Goal: Task Accomplishment & Management: Manage account settings

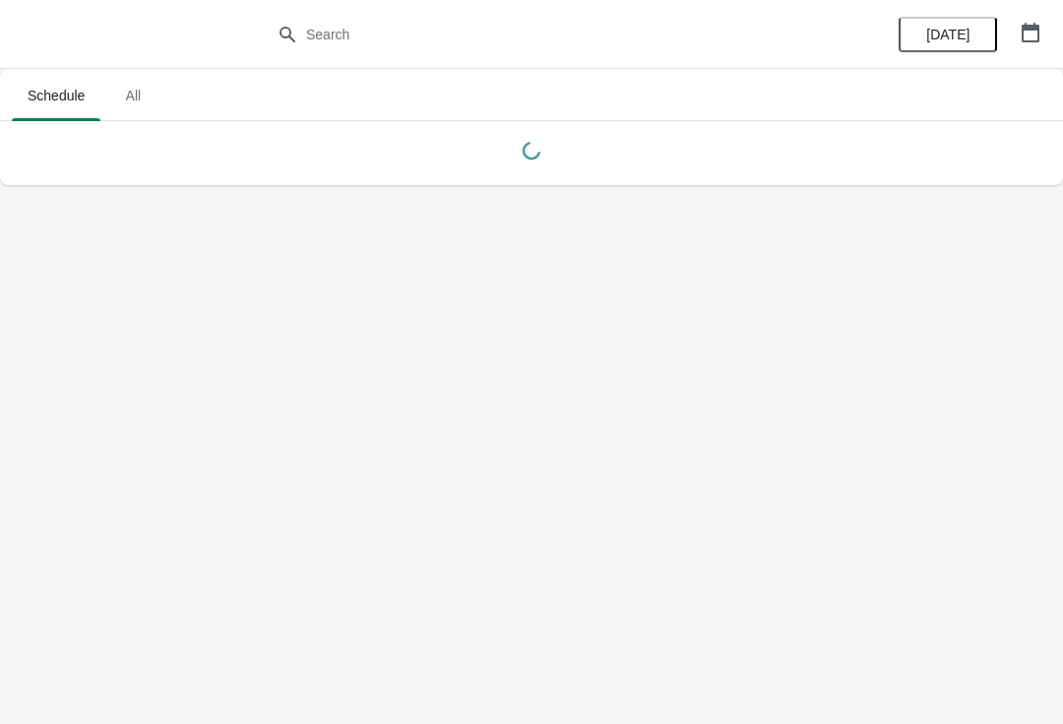
click at [1035, 30] on icon "button" at bounding box center [1031, 33] width 18 height 20
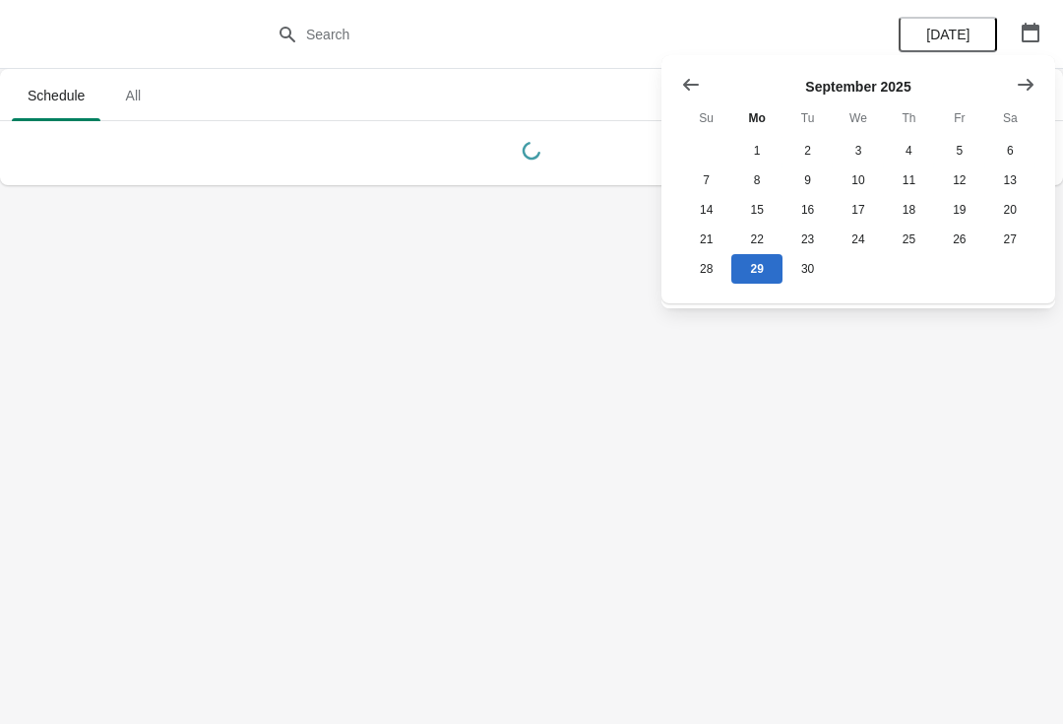
click at [1042, 70] on button "Show next month, October 2025" at bounding box center [1025, 84] width 35 height 35
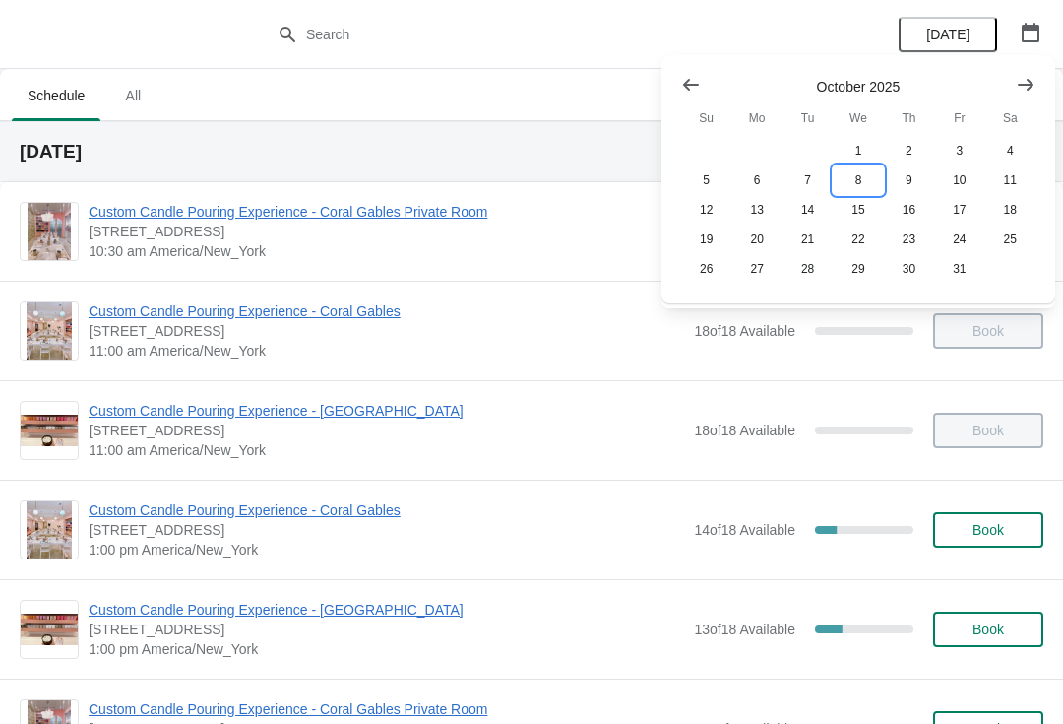
click at [867, 180] on button "8" at bounding box center [858, 180] width 50 height 30
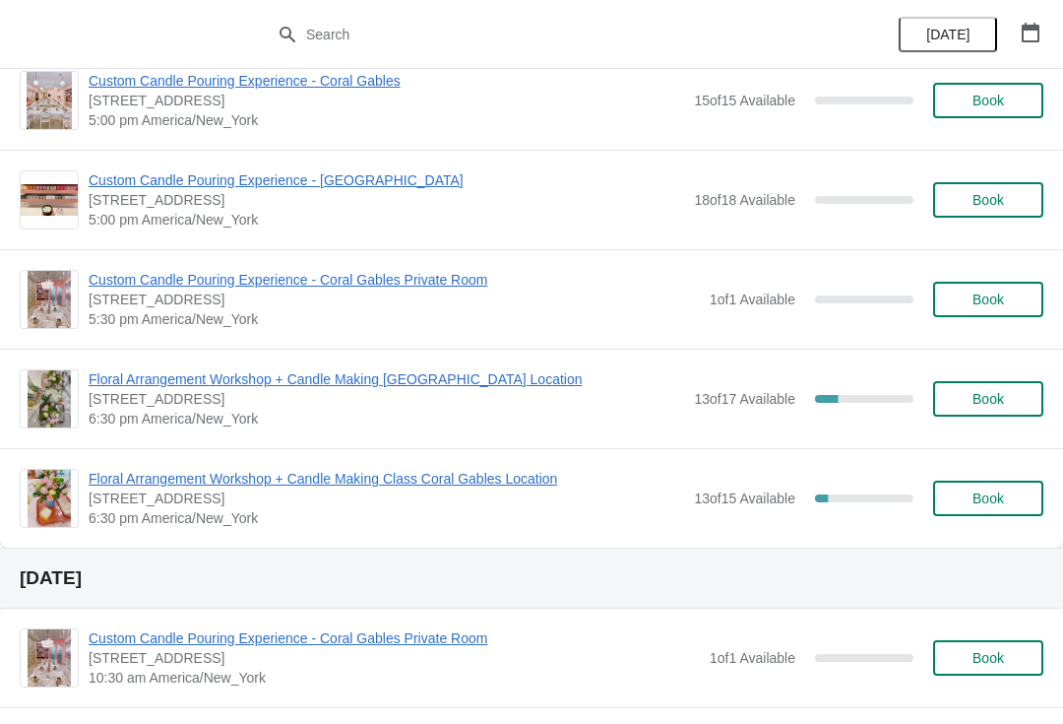
scroll to position [925, 0]
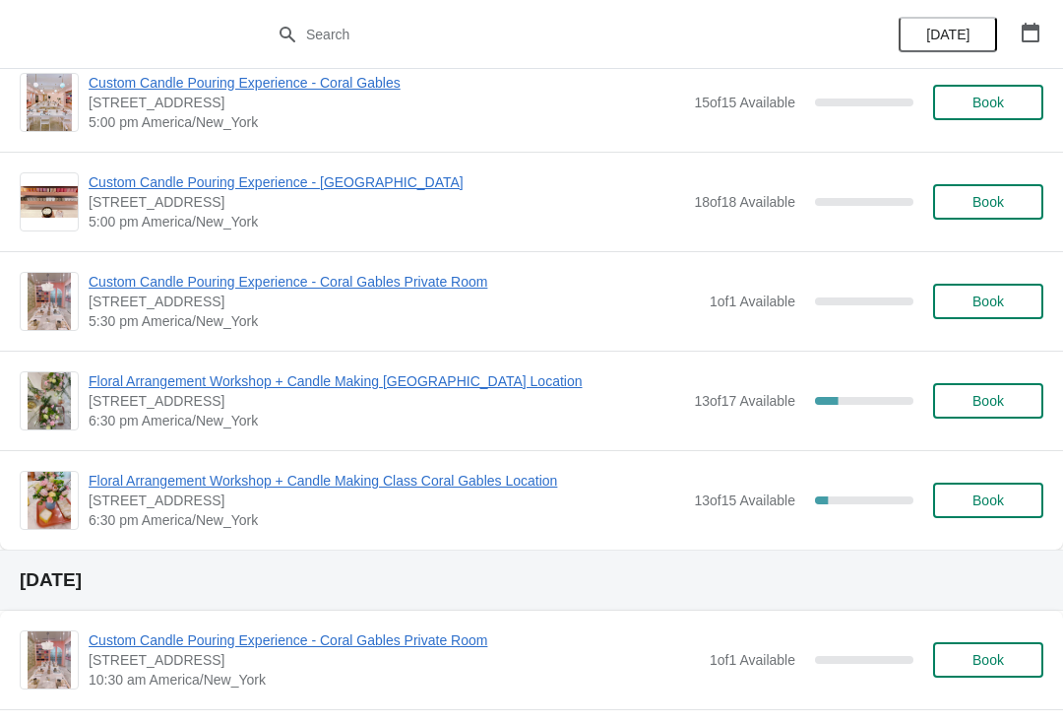
click at [540, 487] on span "Floral Arrangement Workshop + Candle Making Class Coral Gables Location" at bounding box center [387, 481] width 596 height 20
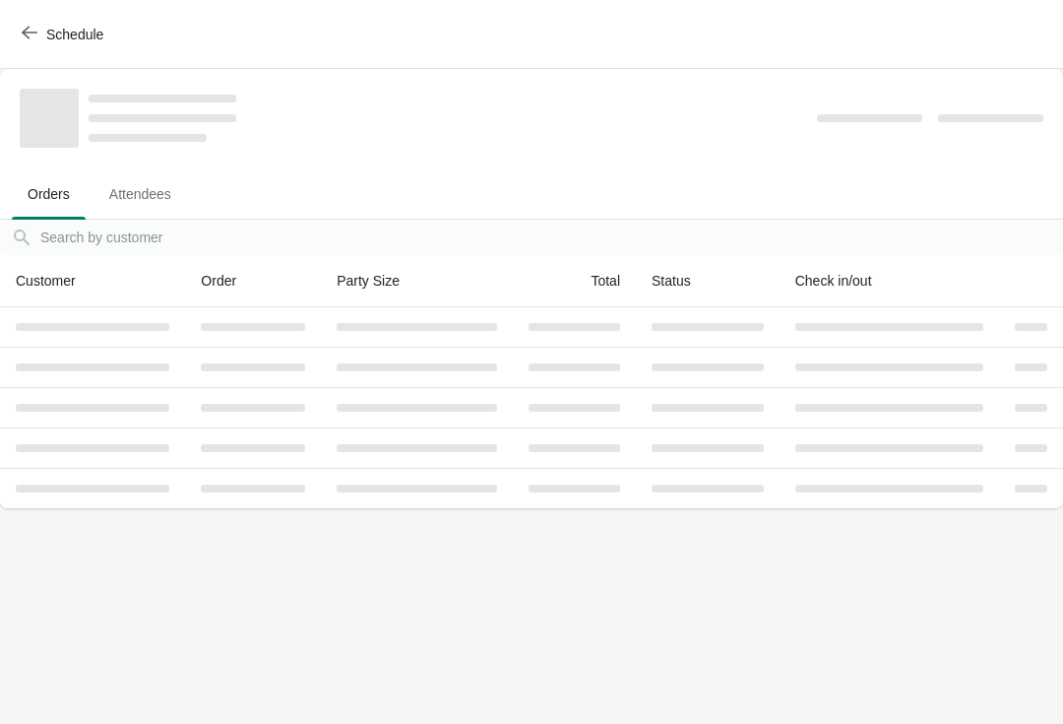
scroll to position [0, 0]
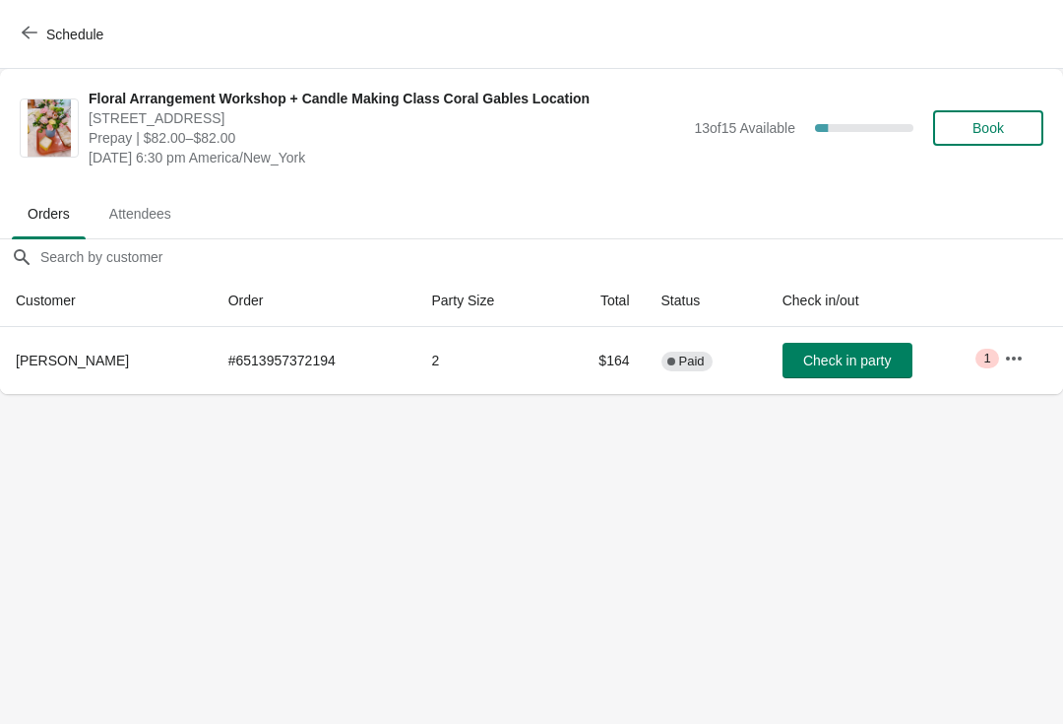
click at [997, 356] on button "button" at bounding box center [1013, 358] width 35 height 35
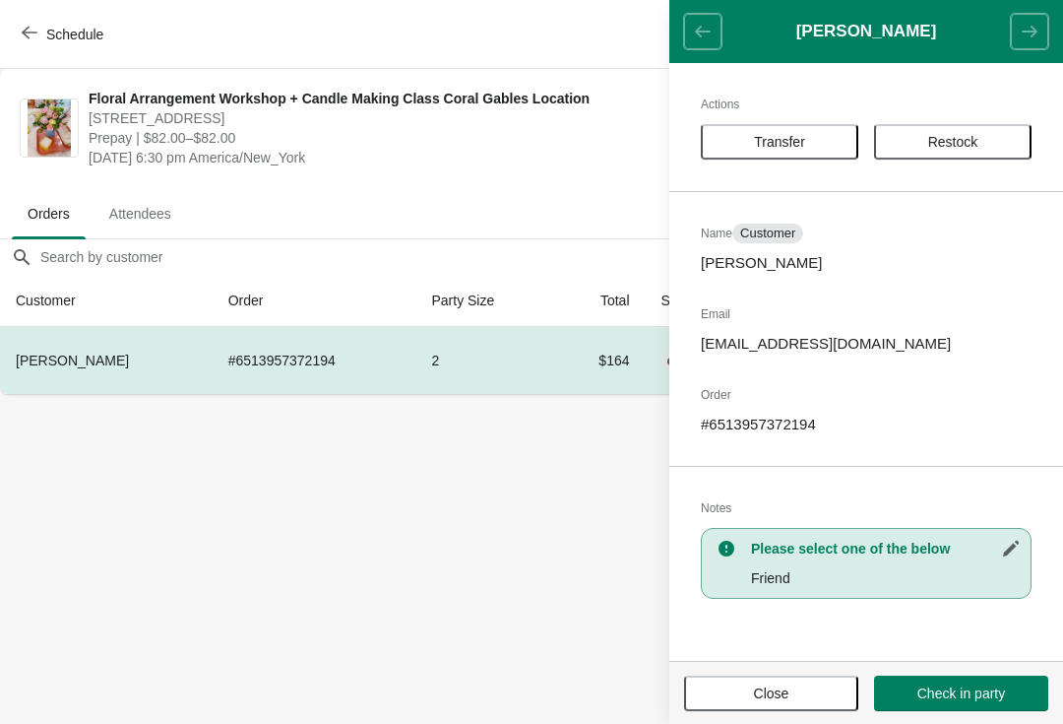
click at [811, 146] on span "Transfer" at bounding box center [780, 142] width 122 height 16
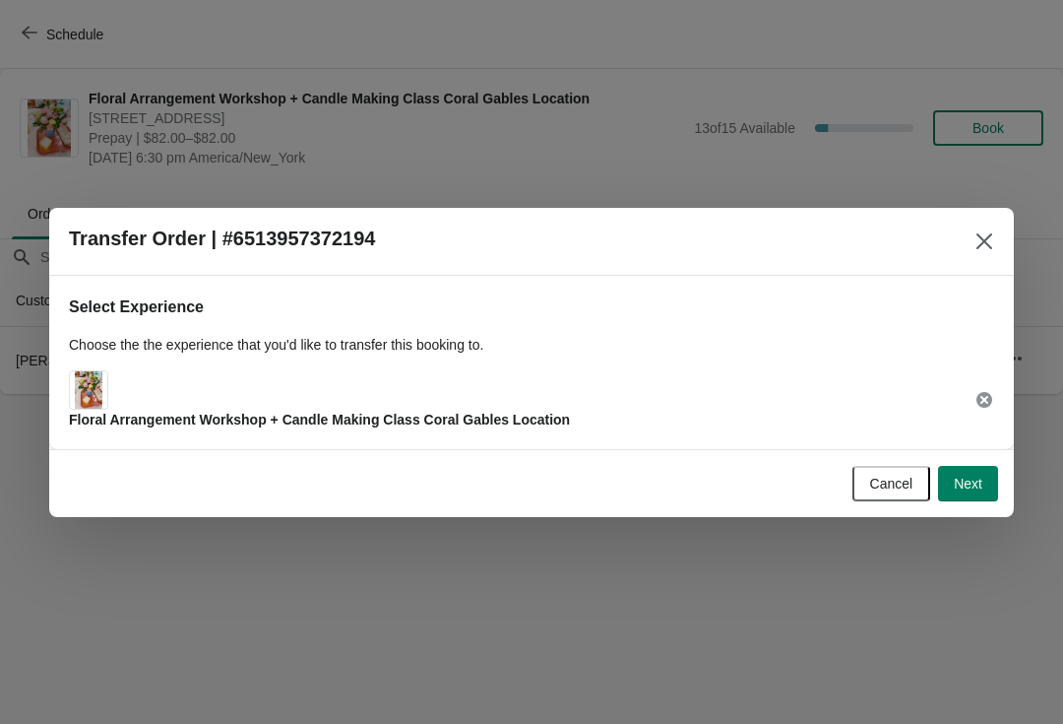
click at [967, 480] on span "Next" at bounding box center [968, 484] width 29 height 16
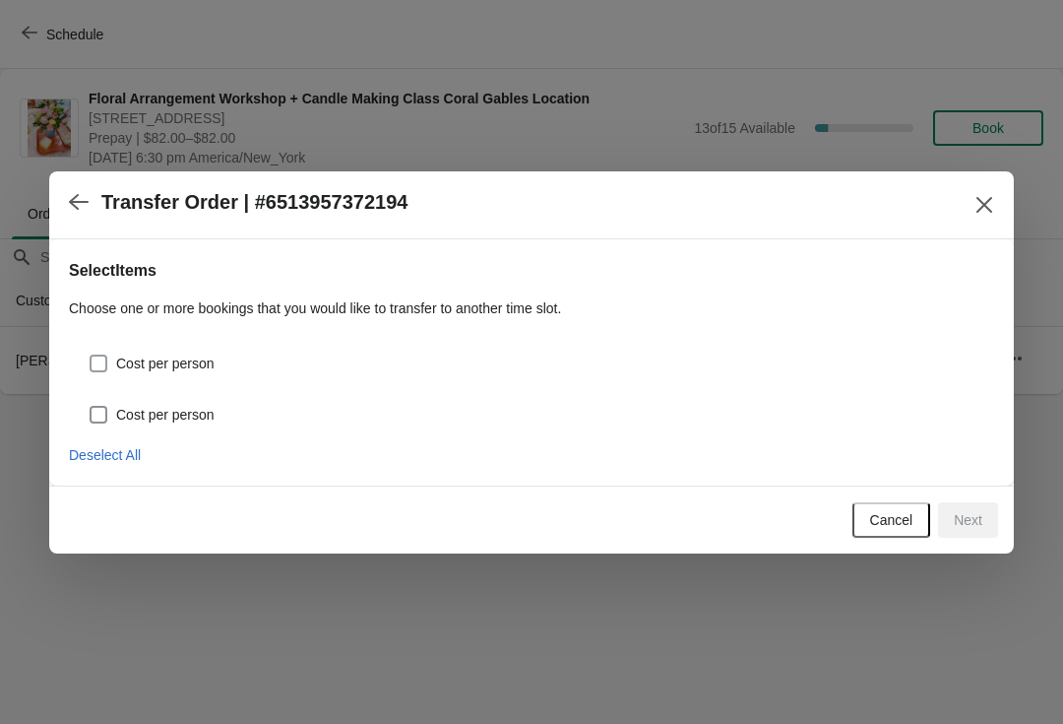
click at [139, 353] on span "Cost per person" at bounding box center [165, 363] width 98 height 20
click at [91, 354] on input "Cost per person" at bounding box center [90, 354] width 1 height 1
checkbox input "true"
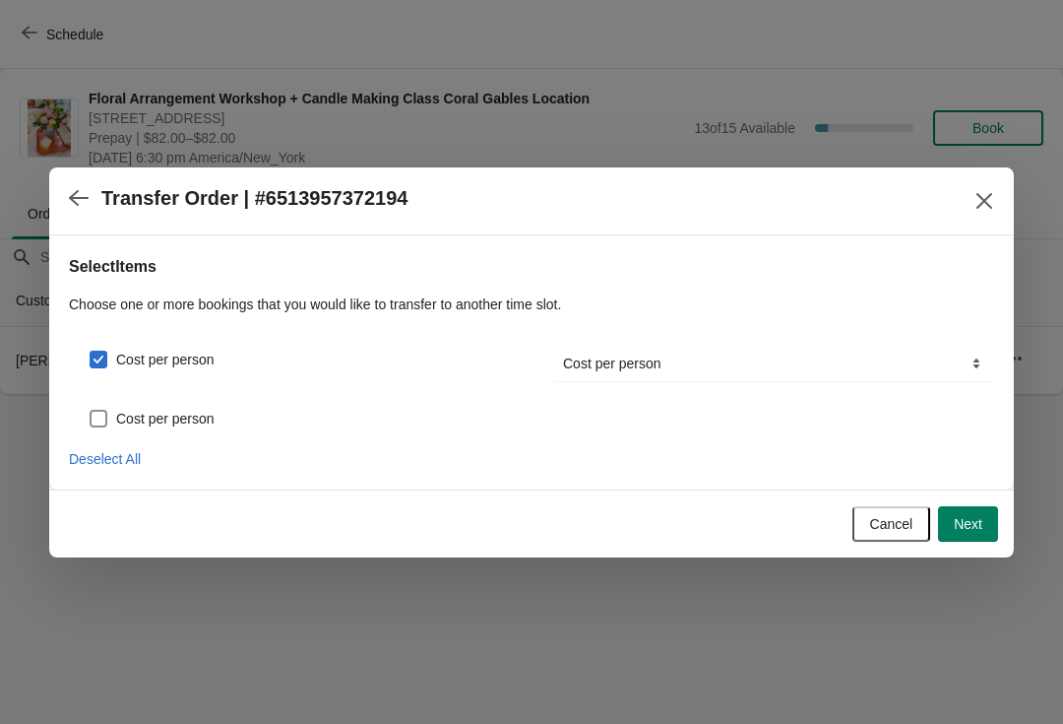
click at [122, 415] on span "Cost per person" at bounding box center [165, 419] width 98 height 20
click at [91, 411] on input "Cost per person" at bounding box center [90, 410] width 1 height 1
checkbox input "true"
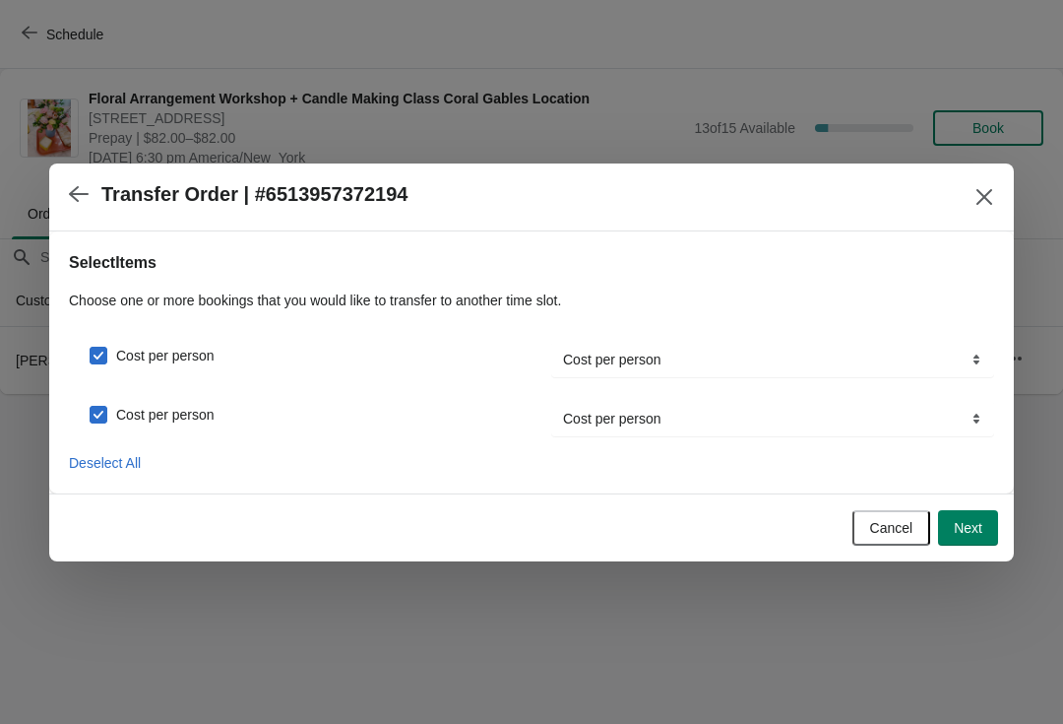
click at [981, 512] on button "Next" at bounding box center [968, 527] width 60 height 35
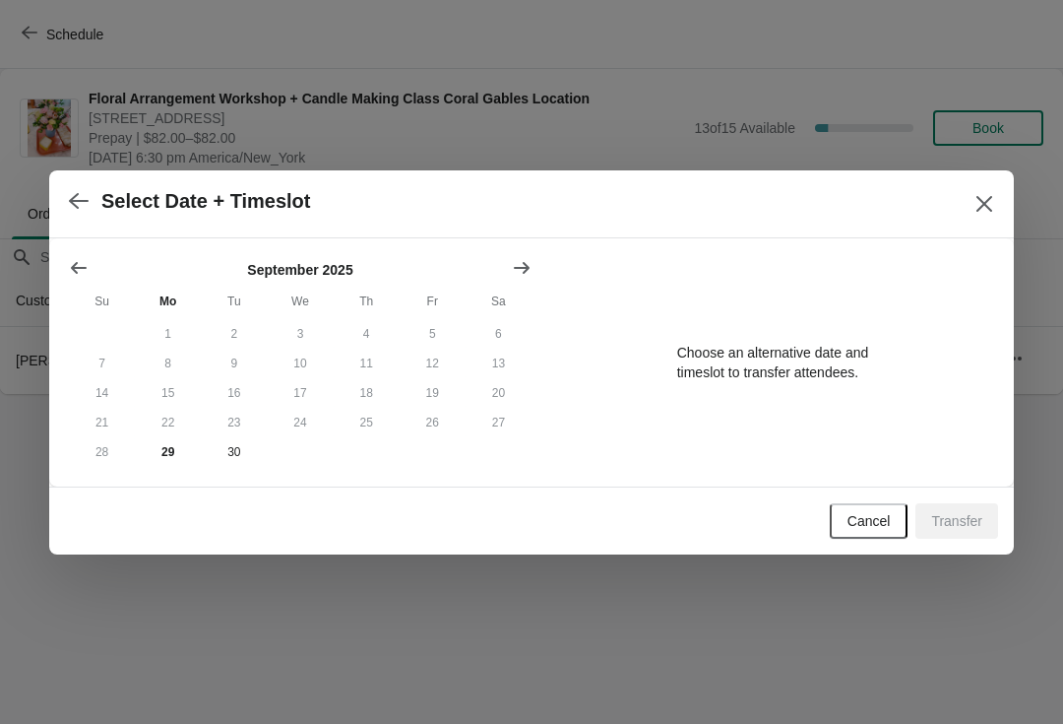
click at [523, 262] on icon "Show next month, October 2025" at bounding box center [522, 268] width 20 height 20
click at [297, 333] on button "1" at bounding box center [300, 334] width 66 height 30
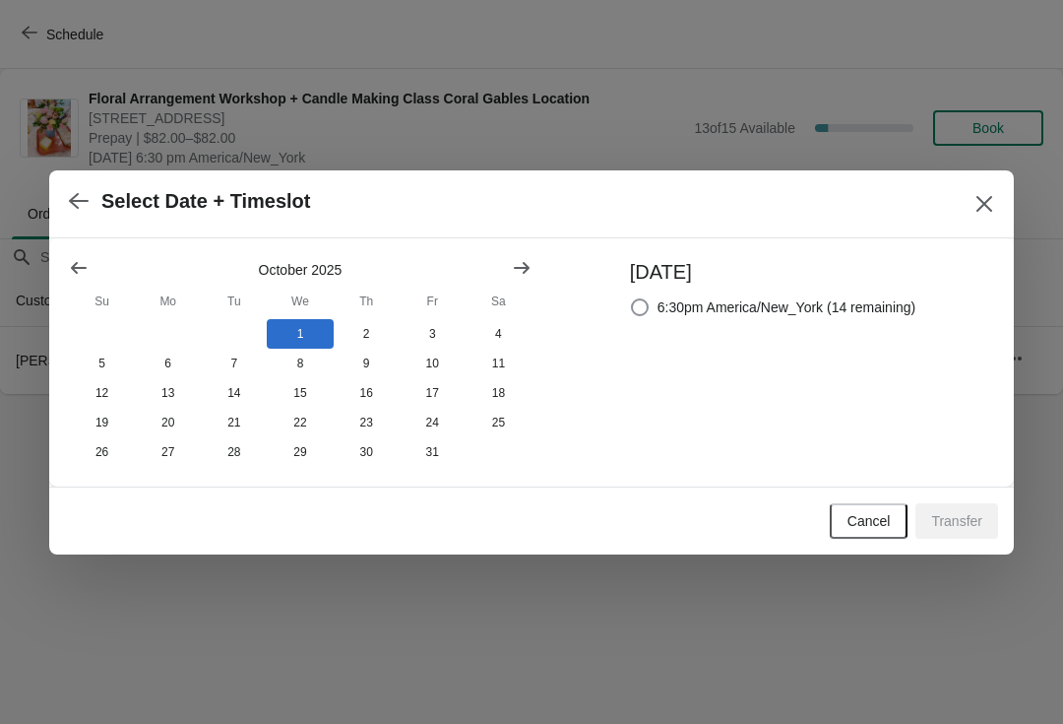
click at [626, 319] on div "Wednesday October 1, 2025 6:30pm America/New_York (14 remaining)" at bounding box center [763, 362] width 306 height 209
click at [634, 298] on span at bounding box center [640, 307] width 18 height 18
click at [632, 298] on input "6:30pm America/New_York (14 remaining)" at bounding box center [631, 298] width 1 height 1
radio input "true"
click at [947, 523] on span "Transfer" at bounding box center [956, 521] width 51 height 16
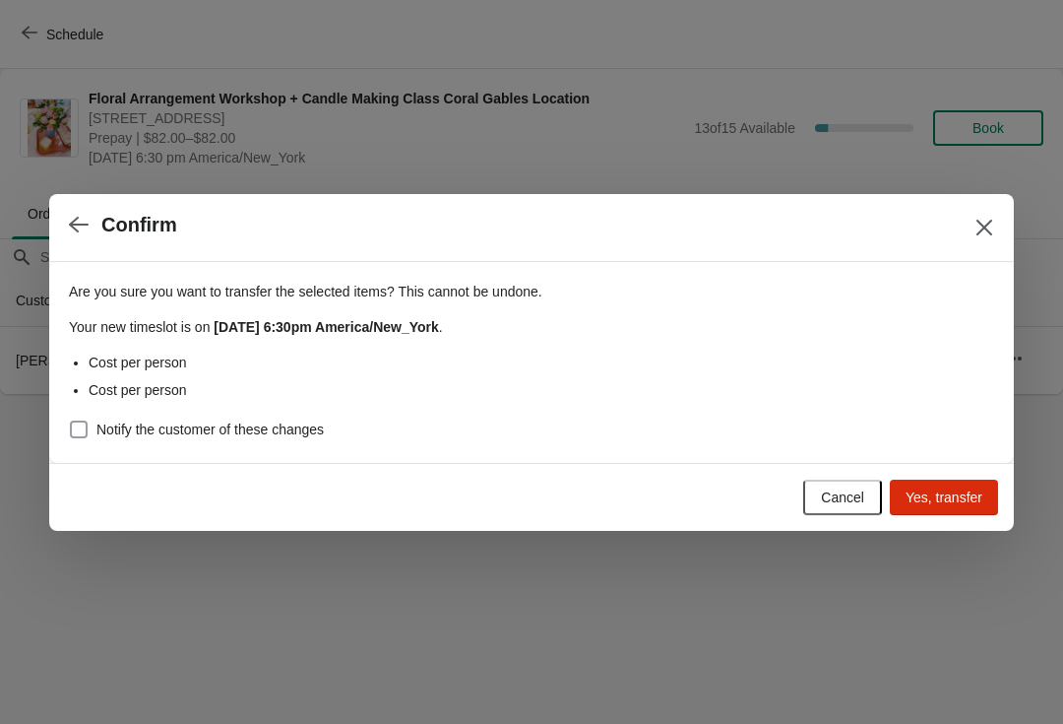
click at [85, 432] on span at bounding box center [79, 429] width 18 height 18
click at [71, 421] on input "Notify the customer of these changes" at bounding box center [70, 420] width 1 height 1
checkbox input "true"
click at [936, 496] on span "Yes, transfer" at bounding box center [944, 497] width 77 height 16
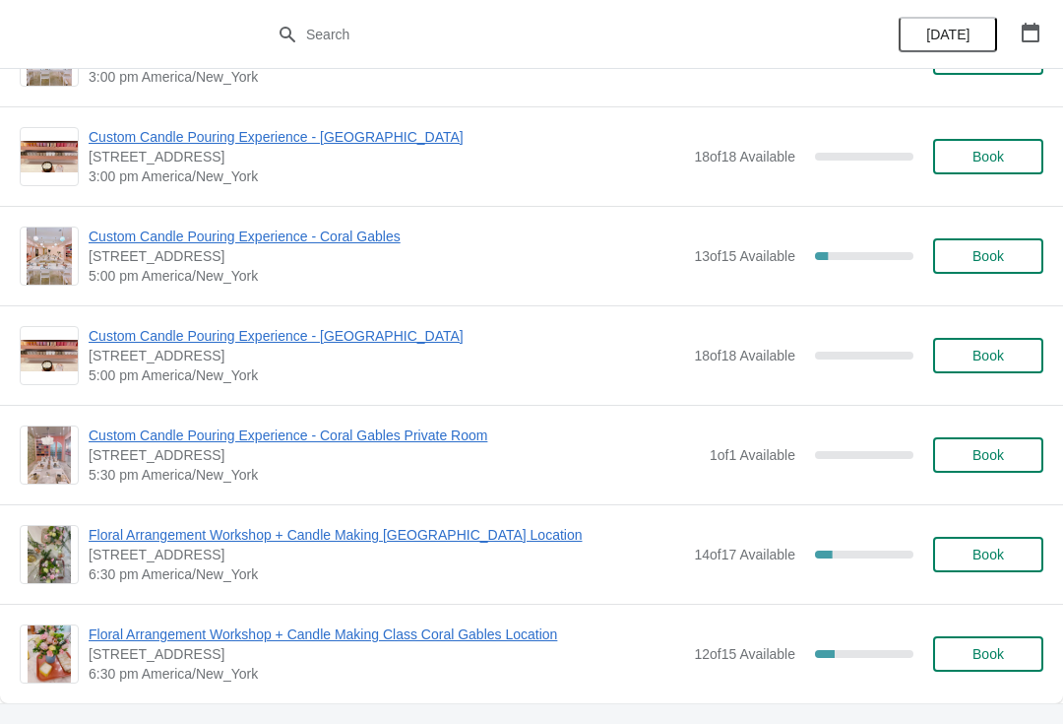
scroll to position [2209, 0]
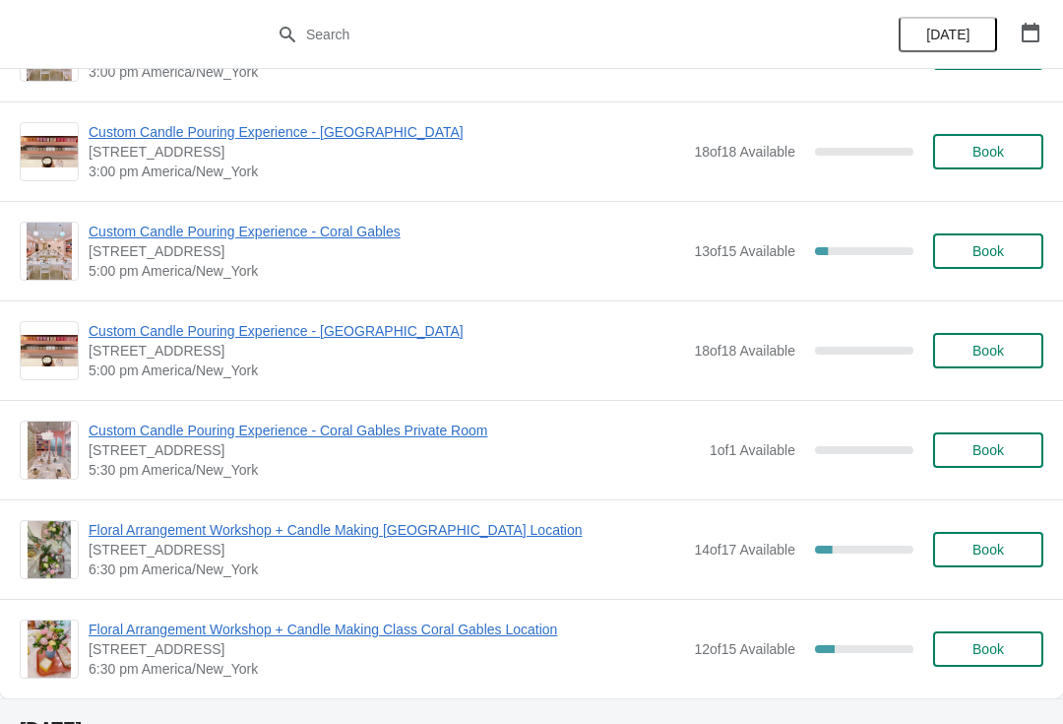
click at [526, 635] on span "Floral Arrangement Workshop + Candle Making Class Coral Gables Location" at bounding box center [387, 629] width 596 height 20
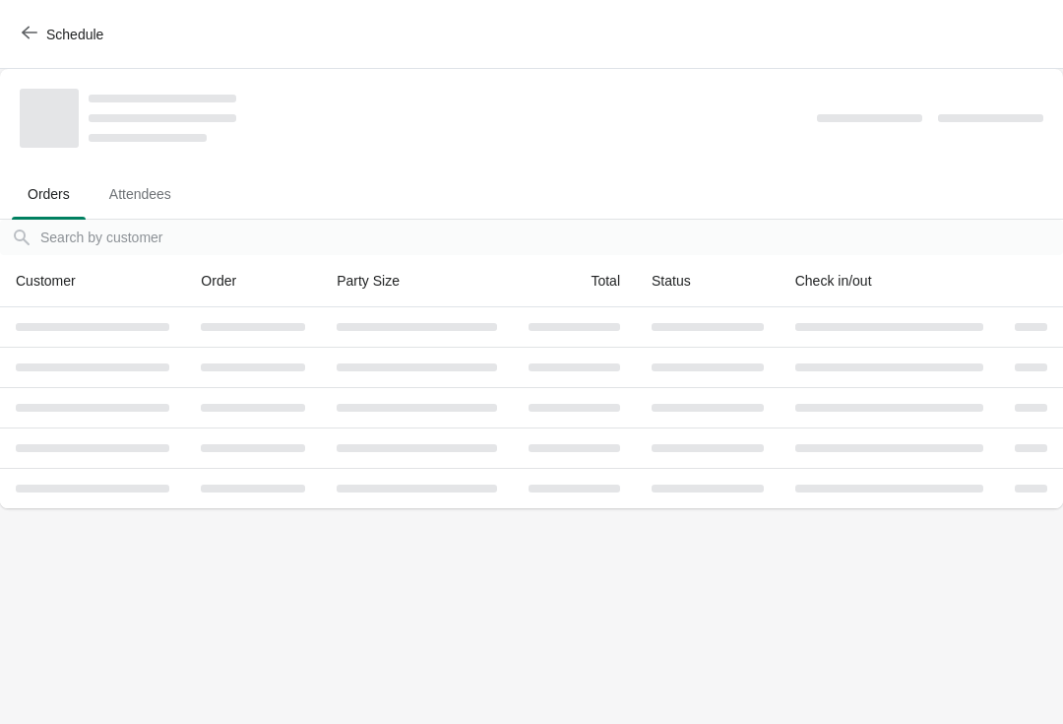
scroll to position [0, 0]
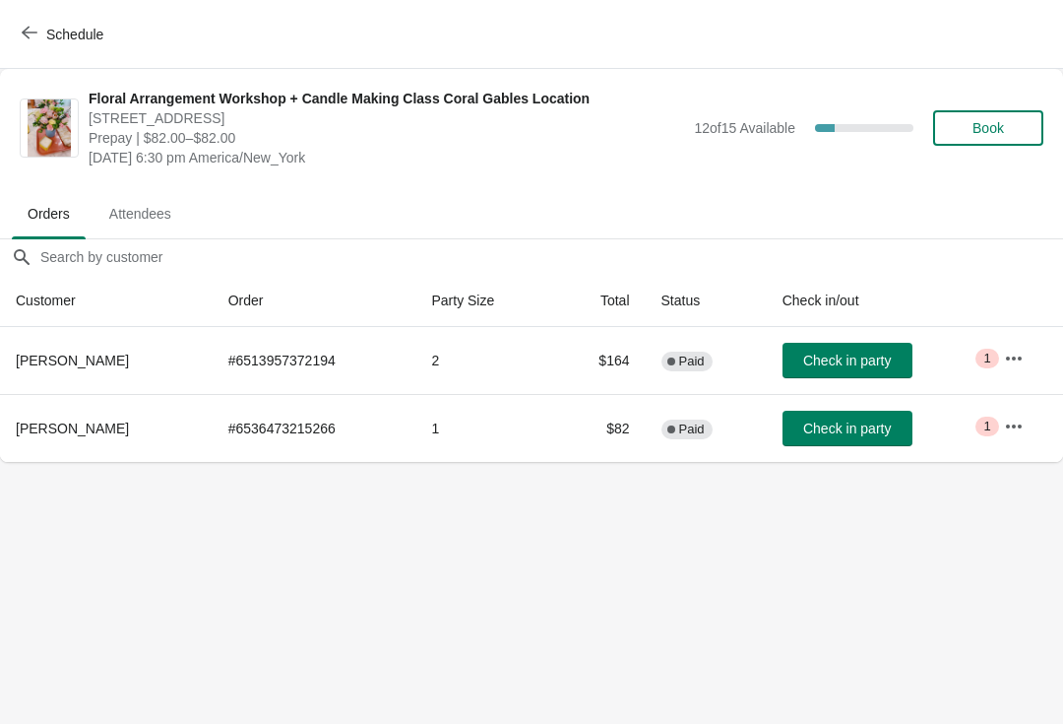
click at [1010, 362] on icon "button" at bounding box center [1014, 359] width 20 height 20
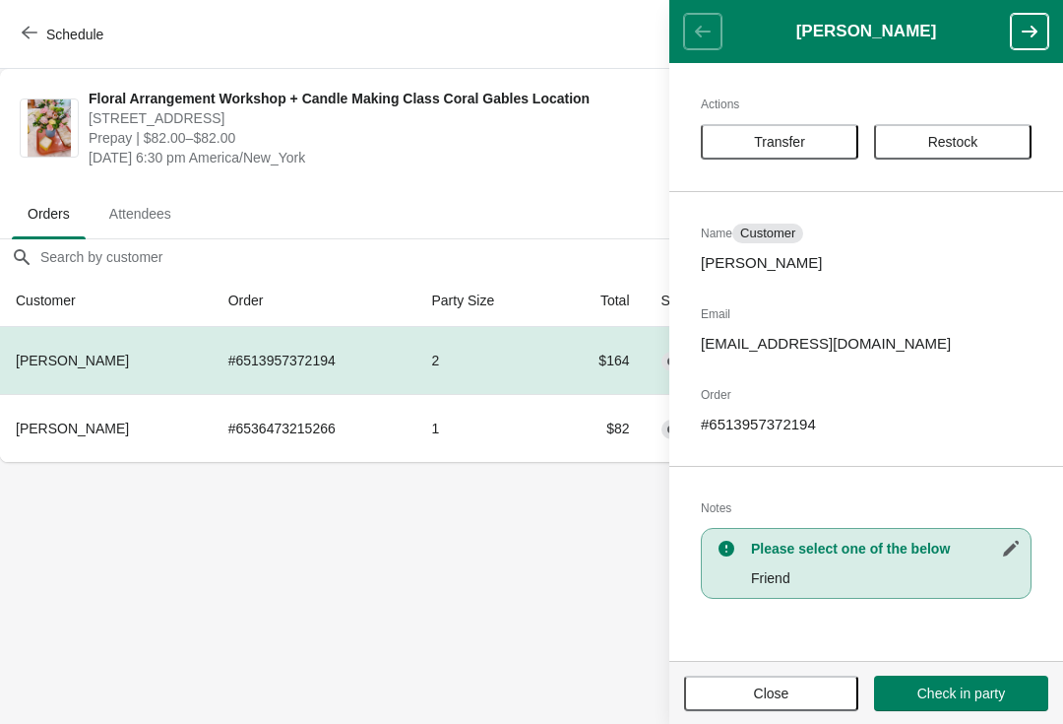
click at [797, 159] on button "Transfer" at bounding box center [780, 141] width 158 height 35
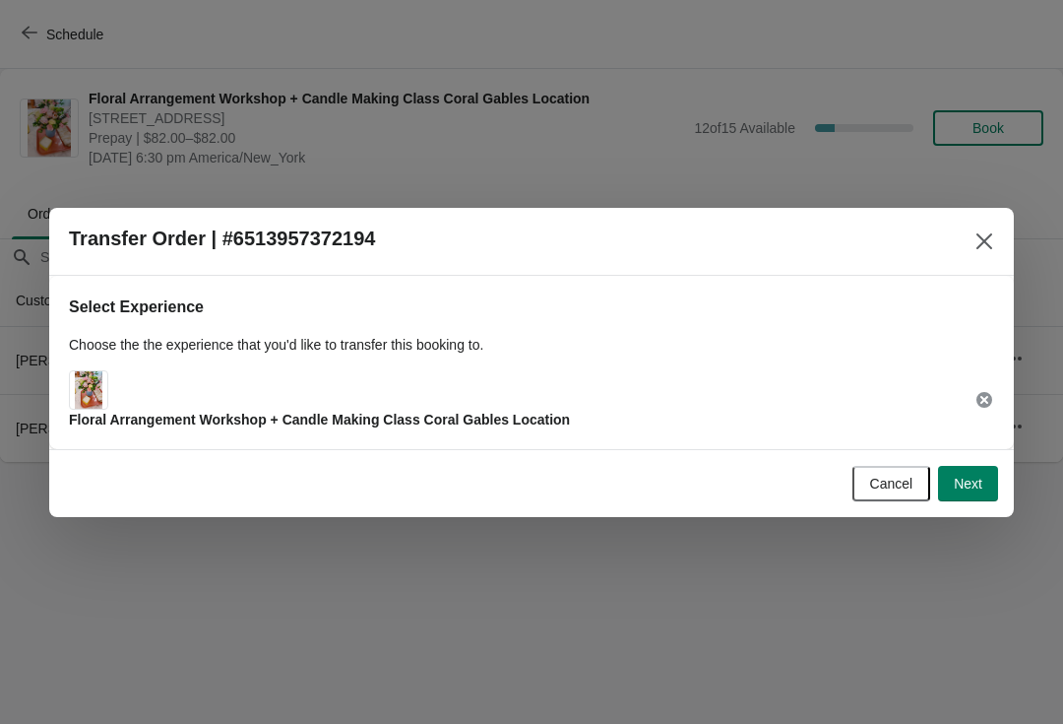
click at [954, 482] on span "Next" at bounding box center [968, 484] width 29 height 16
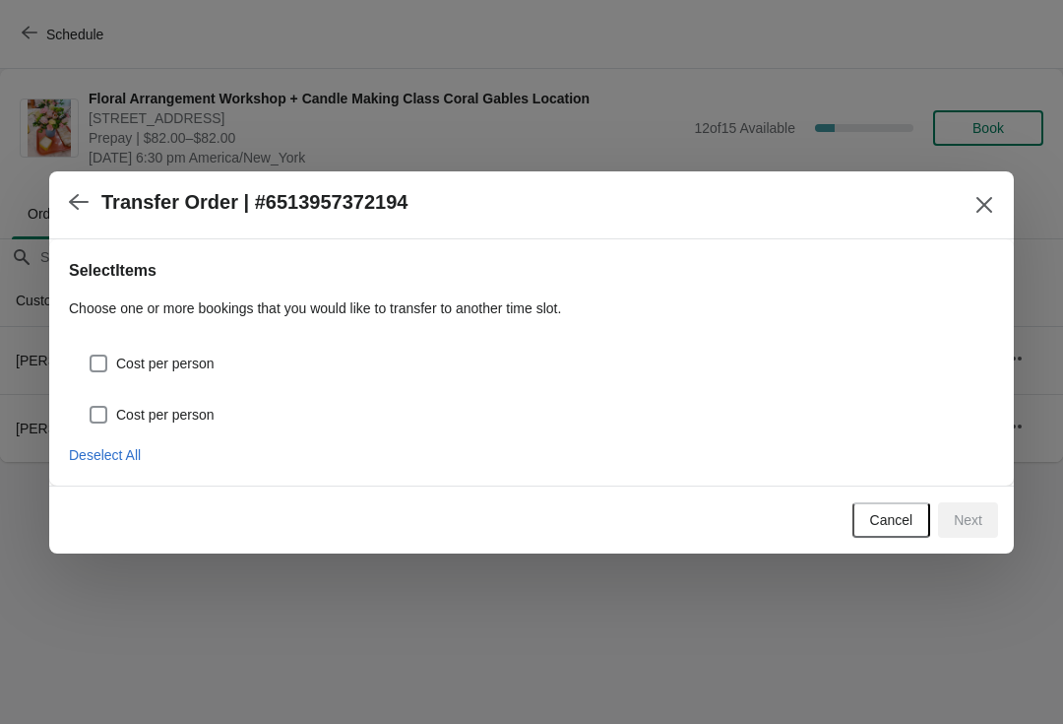
click at [137, 359] on span "Cost per person" at bounding box center [165, 363] width 98 height 20
click at [91, 355] on input "Cost per person" at bounding box center [90, 354] width 1 height 1
checkbox input "true"
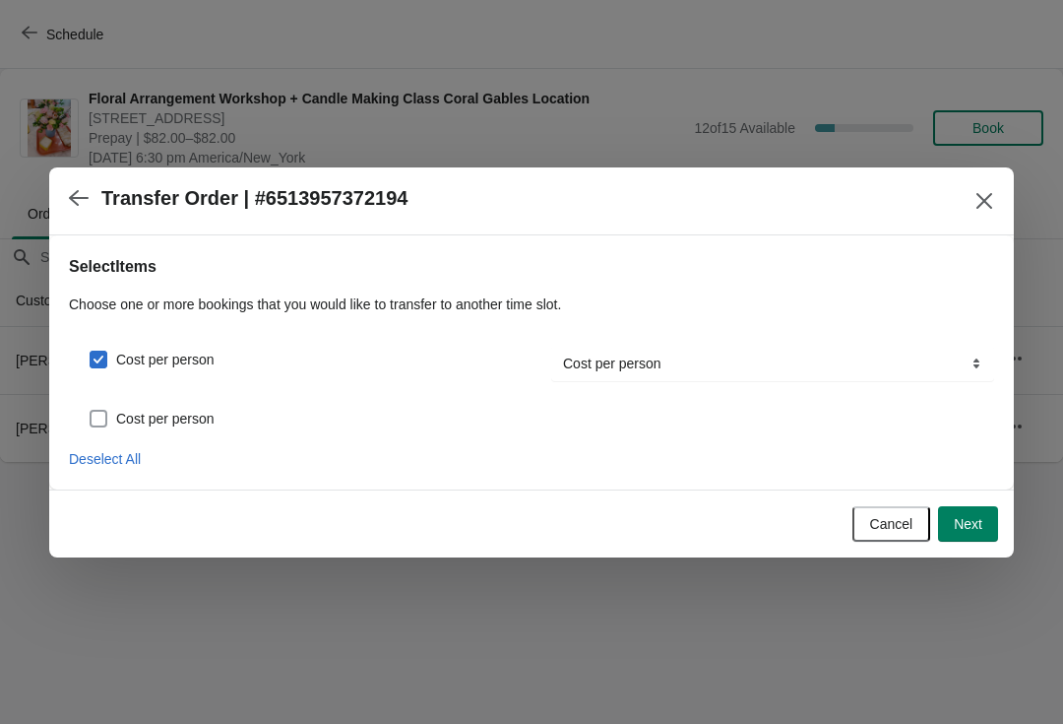
click at [167, 409] on span "Cost per person" at bounding box center [165, 419] width 98 height 20
click at [91, 410] on input "Cost per person" at bounding box center [90, 410] width 1 height 1
checkbox input "true"
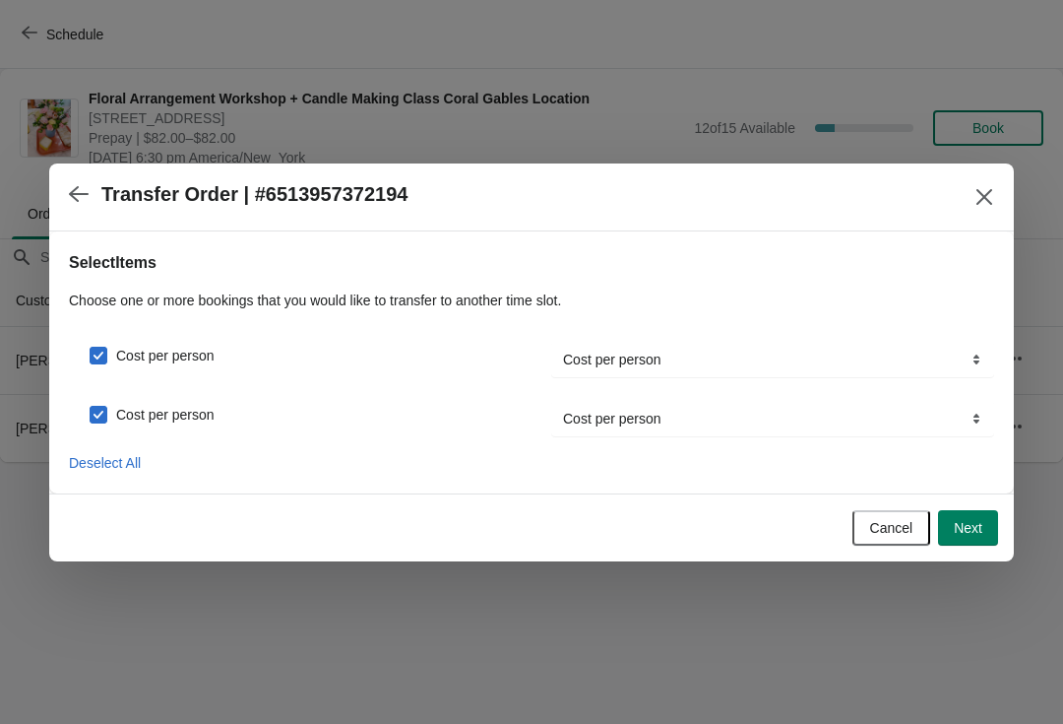
click at [961, 530] on span "Next" at bounding box center [968, 528] width 29 height 16
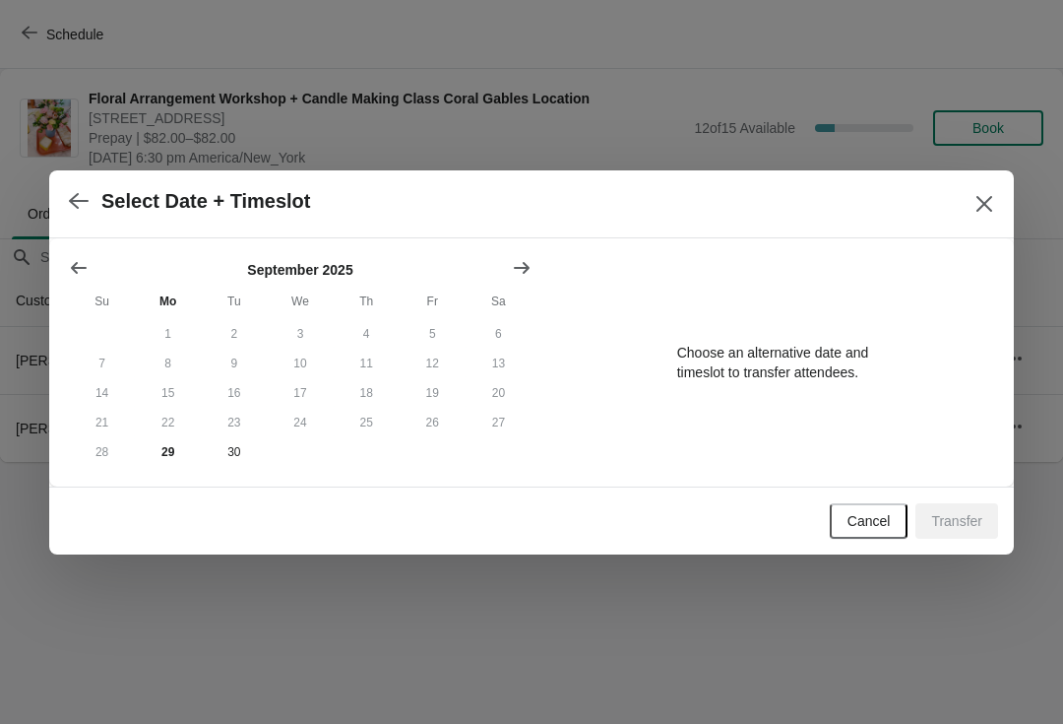
click at [538, 241] on div "[DATE] Su Mo Tu We Th Fr Sa 1 2 3 4 5 6 7 8 9 10 11 12 13 14 15 16 17 18 19 20 …" at bounding box center [531, 362] width 965 height 248
click at [523, 250] on button "Show next month, October 2025" at bounding box center [521, 267] width 35 height 35
click at [303, 323] on button "1" at bounding box center [300, 334] width 66 height 30
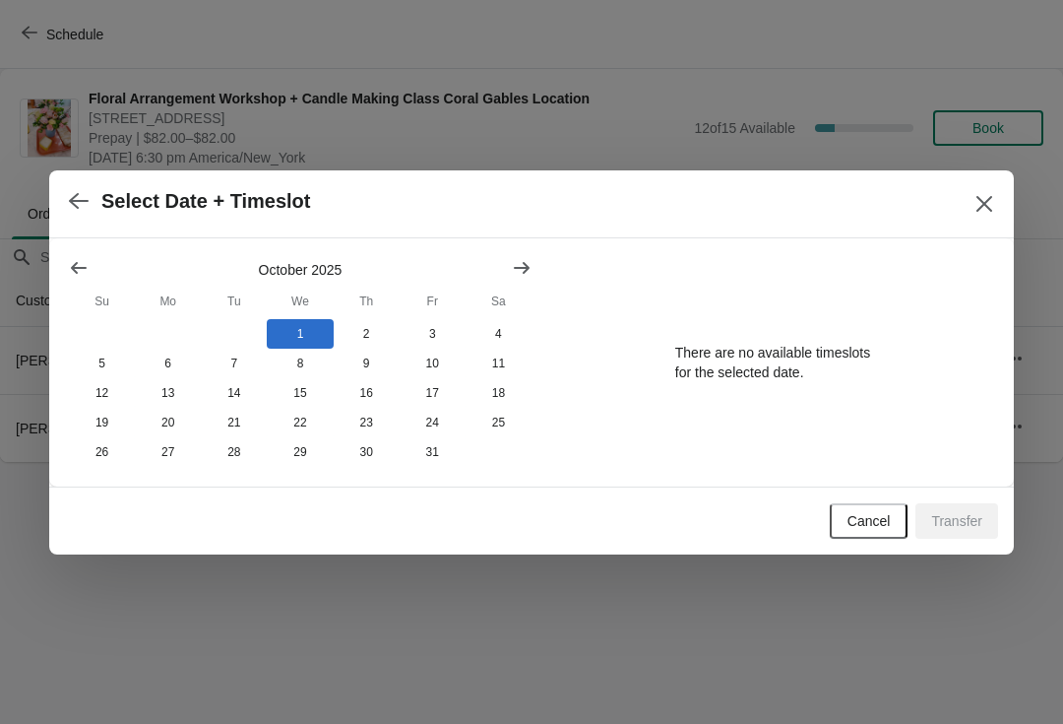
click at [74, 204] on icon "button" at bounding box center [79, 201] width 20 height 20
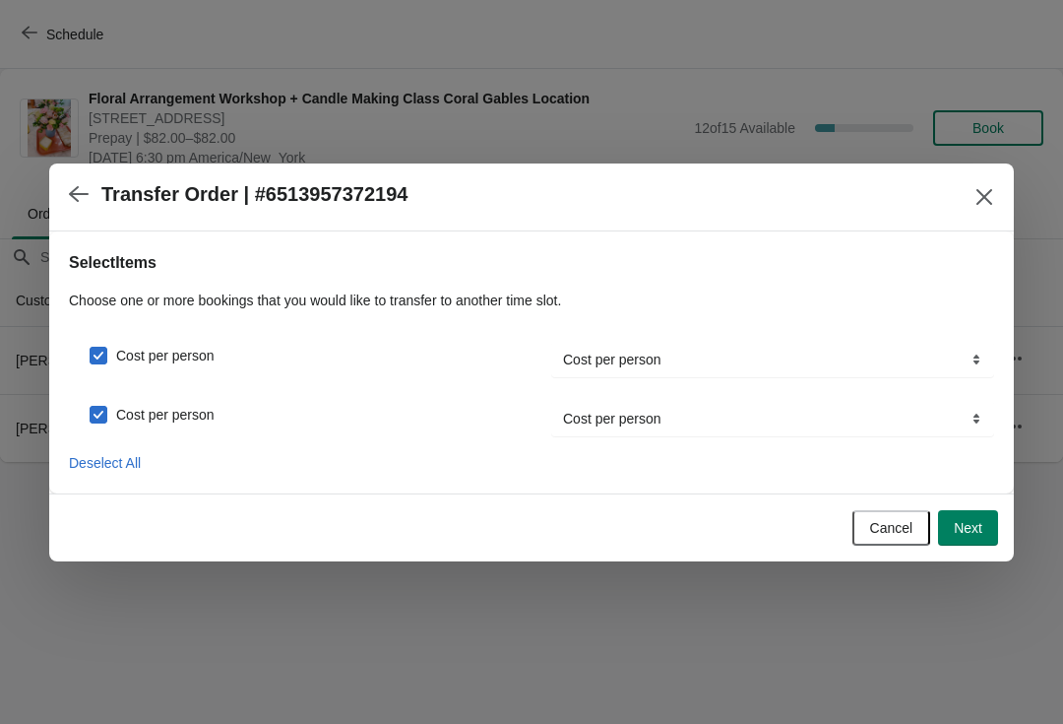
click at [85, 185] on icon "button" at bounding box center [79, 194] width 20 height 20
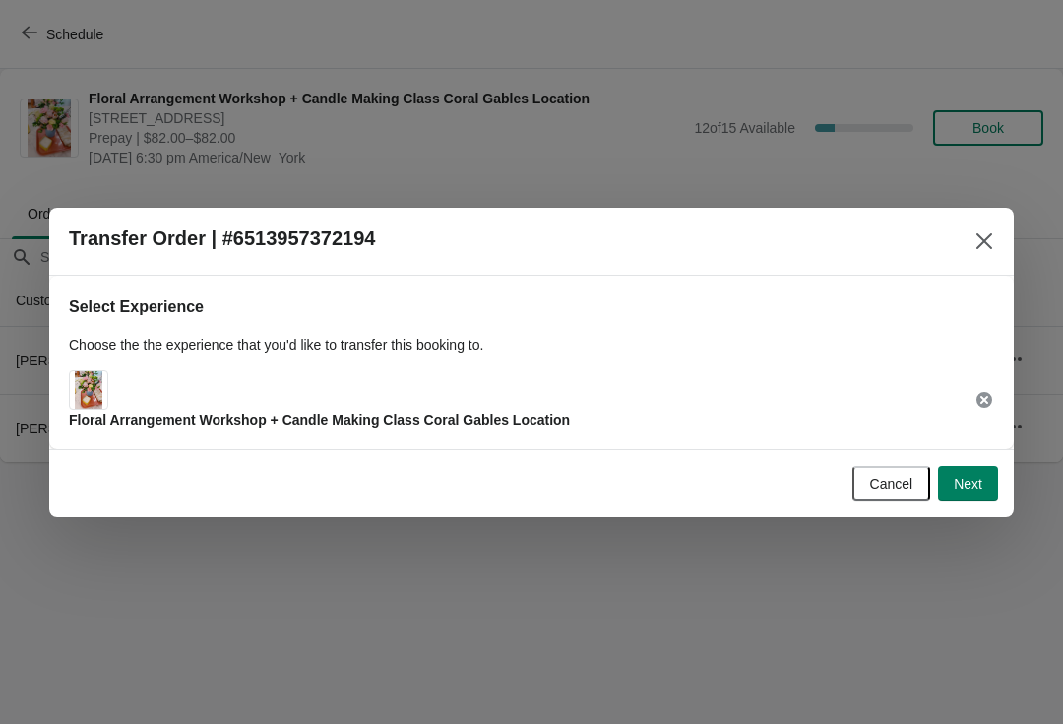
click at [985, 244] on icon "Close" at bounding box center [985, 241] width 20 height 20
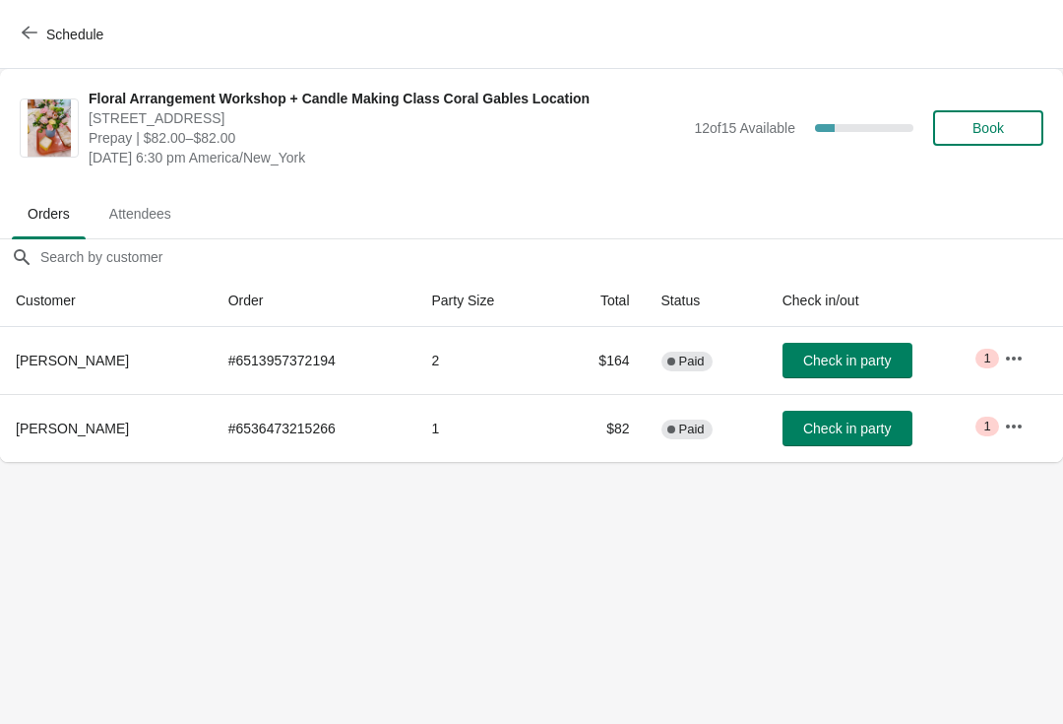
click at [1007, 341] on button "button" at bounding box center [1013, 358] width 35 height 35
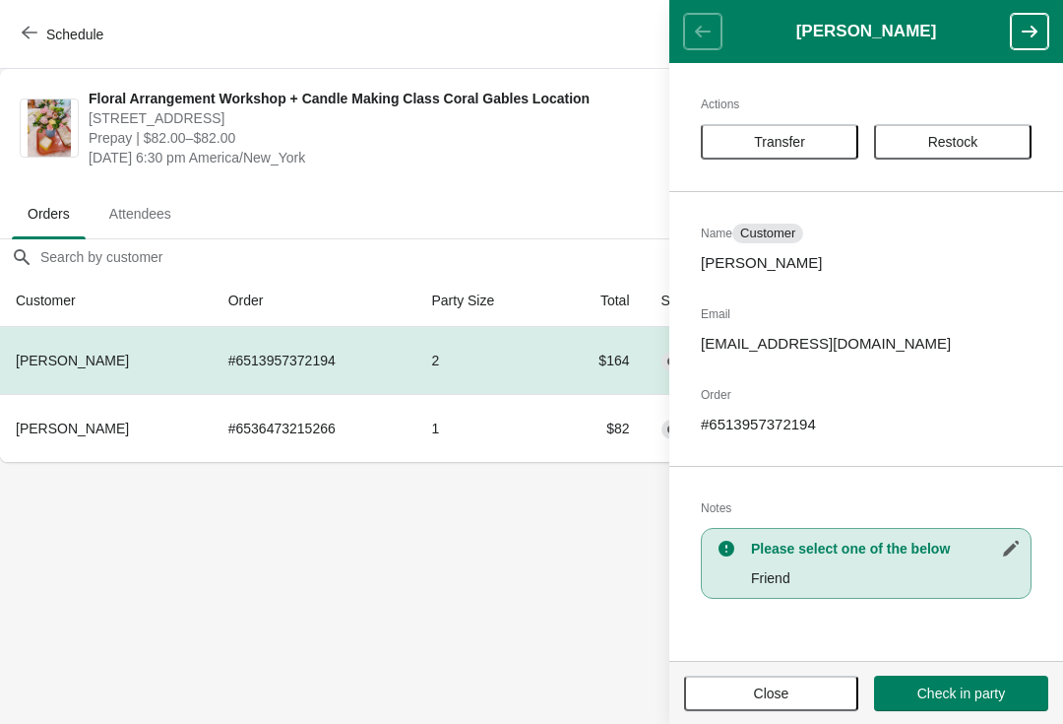
click at [752, 156] on button "Transfer" at bounding box center [780, 141] width 158 height 35
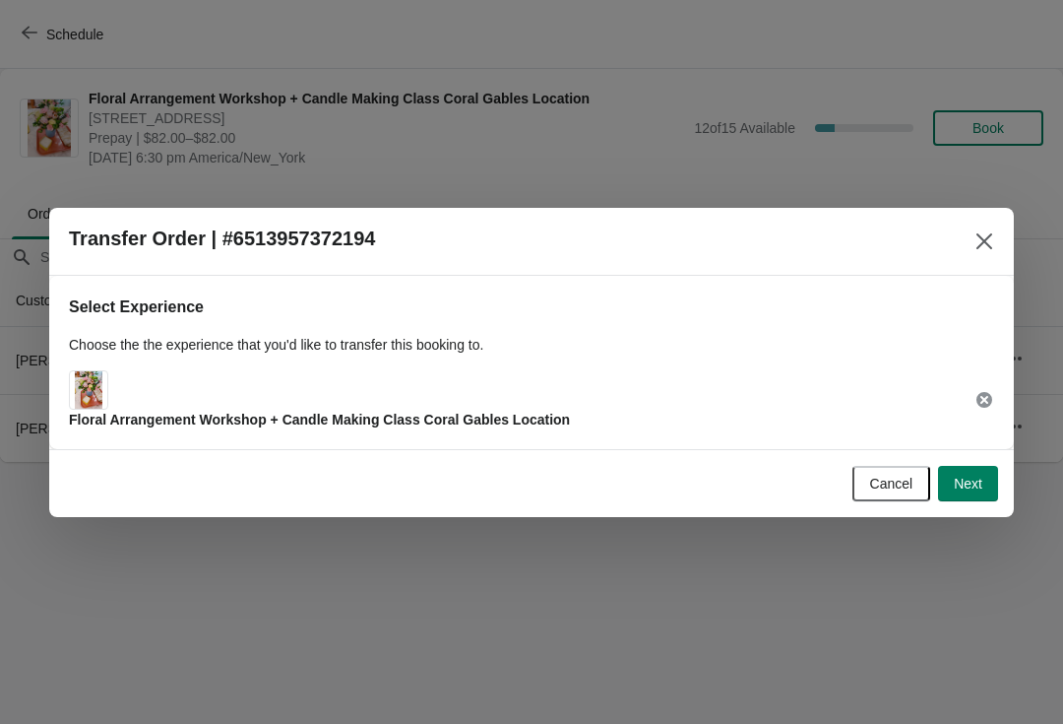
click at [964, 482] on span "Next" at bounding box center [968, 484] width 29 height 16
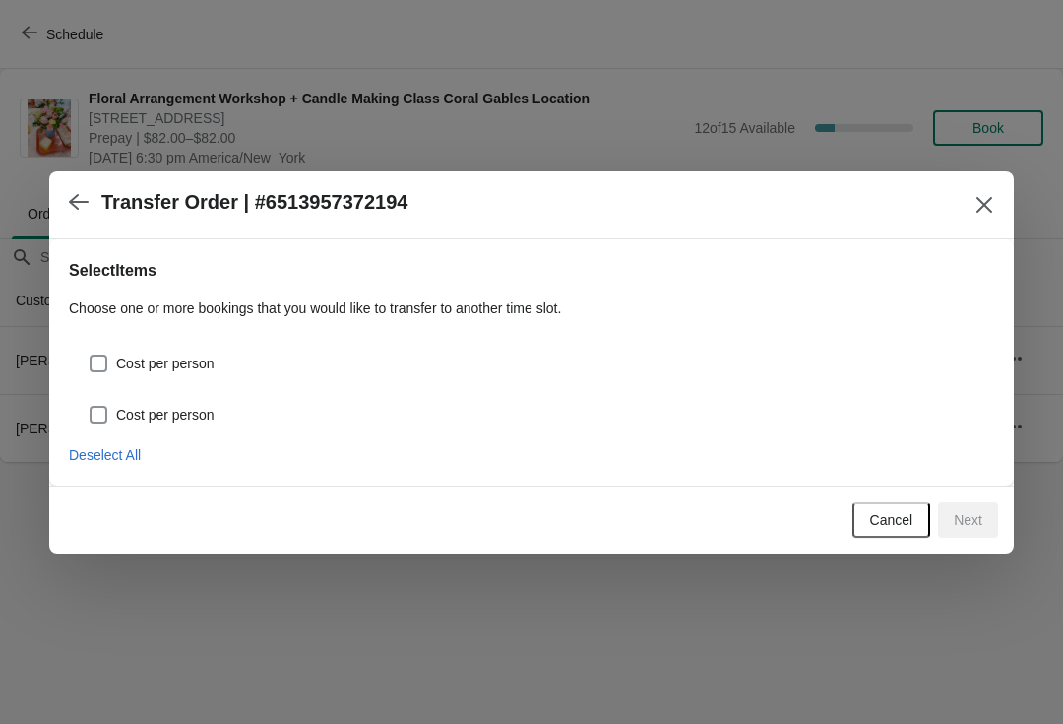
click at [91, 415] on span at bounding box center [99, 415] width 18 height 18
click at [91, 407] on input "Cost per person" at bounding box center [90, 406] width 1 height 1
checkbox input "true"
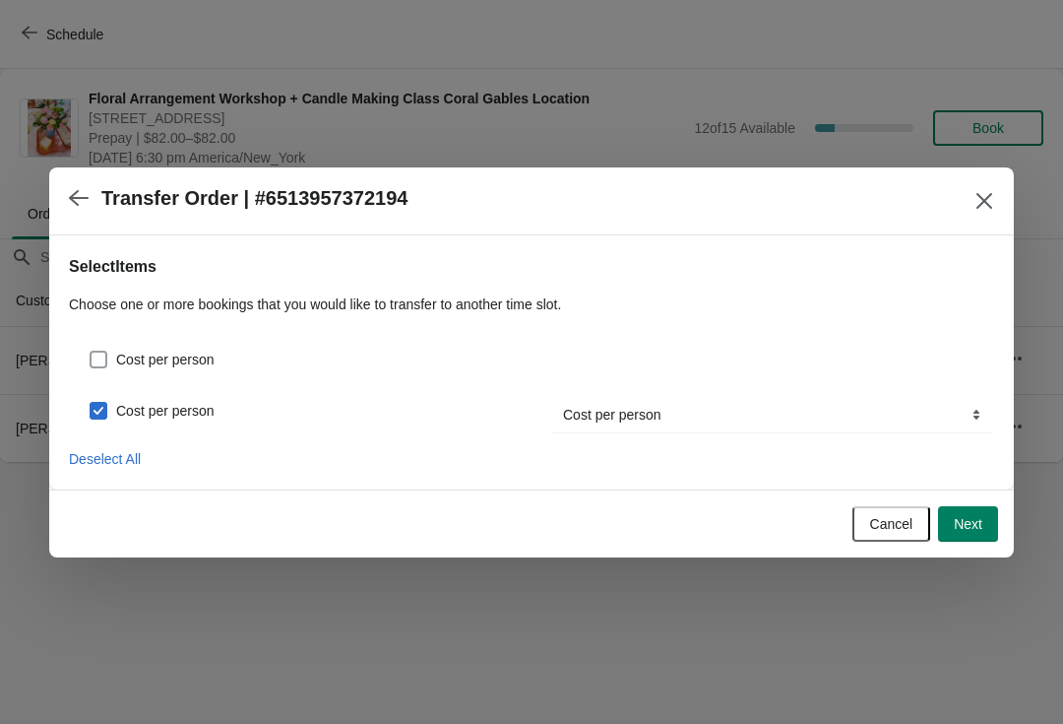
click at [96, 355] on span at bounding box center [99, 360] width 18 height 18
click at [91, 352] on input "Cost per person" at bounding box center [90, 351] width 1 height 1
checkbox input "true"
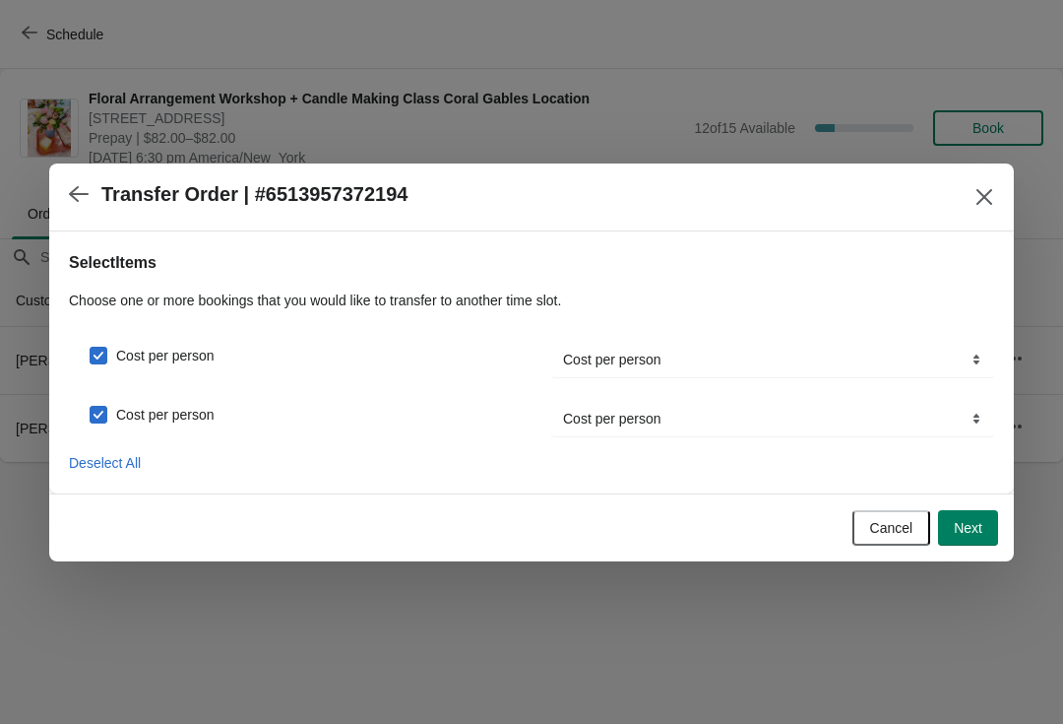
click at [982, 541] on button "Next" at bounding box center [968, 527] width 60 height 35
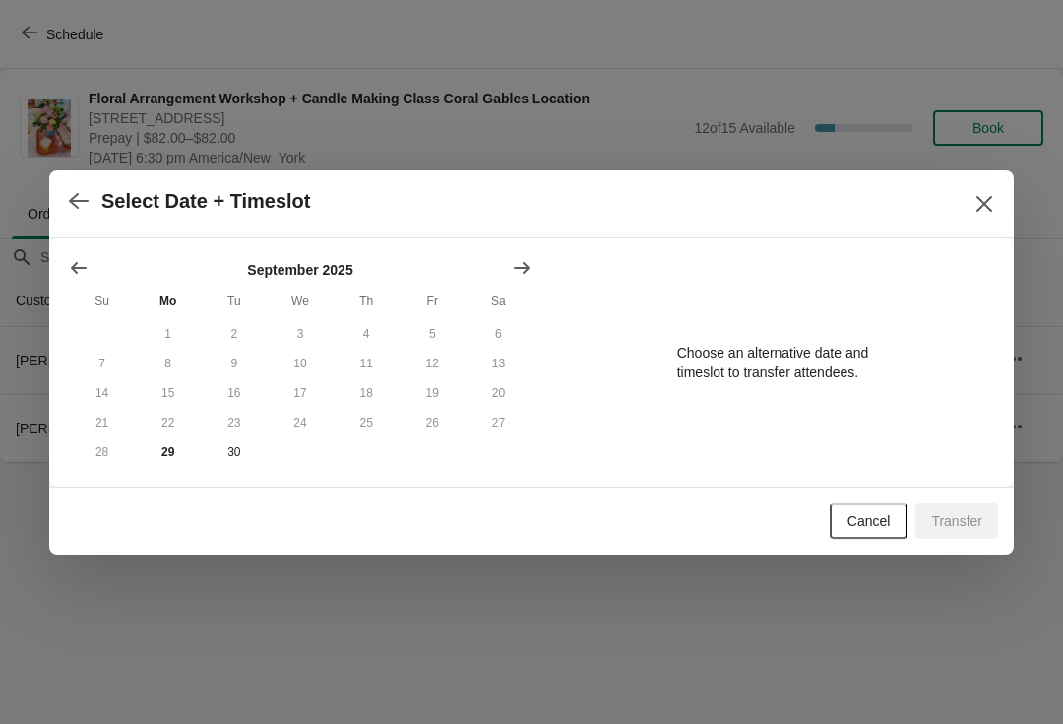
click at [526, 258] on icon "Show next month, October 2025" at bounding box center [522, 268] width 20 height 20
click at [64, 288] on div "[DATE] Su Mo Tu We Th Fr Sa 1 2 3 4 5 6 7 8 9 10 11 12 13 14 15 16 17 18 19 20 …" at bounding box center [292, 354] width 479 height 224
click at [301, 322] on button "1" at bounding box center [300, 334] width 66 height 30
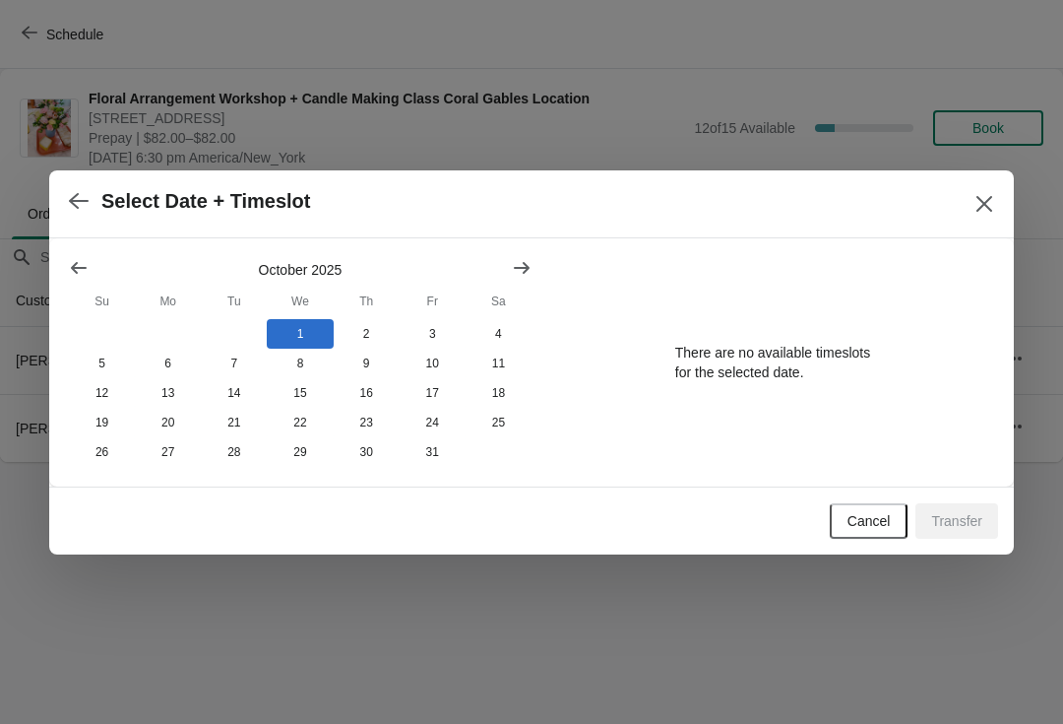
click at [255, 202] on h2 "Select Date + Timeslot" at bounding box center [206, 201] width 210 height 23
click at [979, 216] on button "Close" at bounding box center [984, 203] width 35 height 35
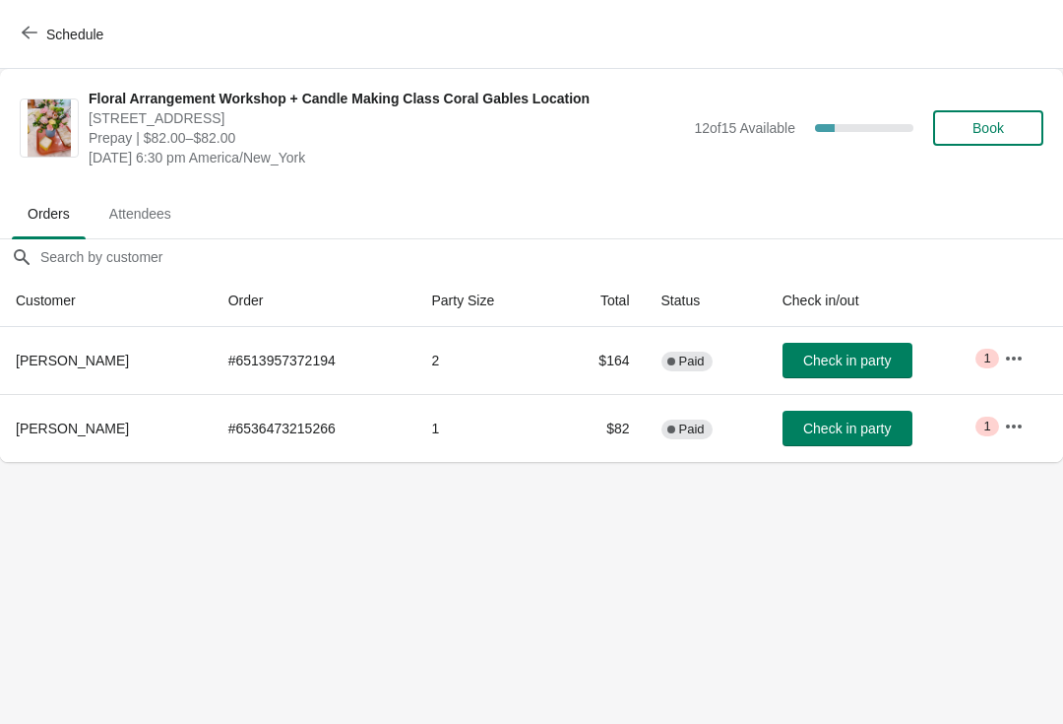
click at [1010, 366] on icon "button" at bounding box center [1014, 359] width 20 height 20
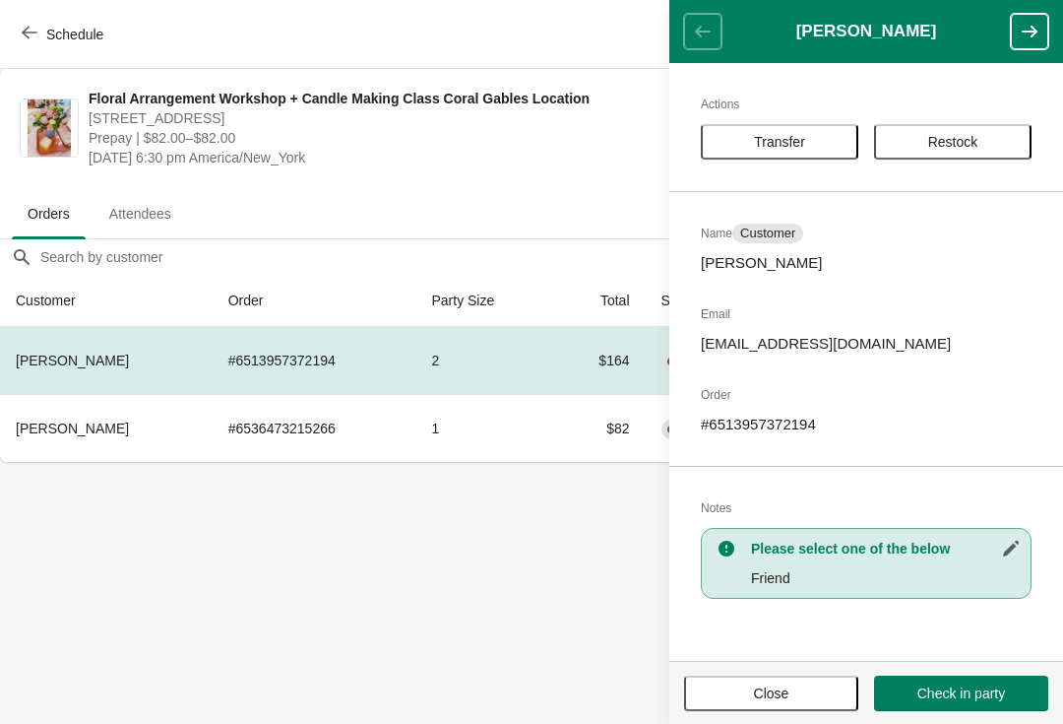
click at [822, 150] on button "Transfer" at bounding box center [780, 141] width 158 height 35
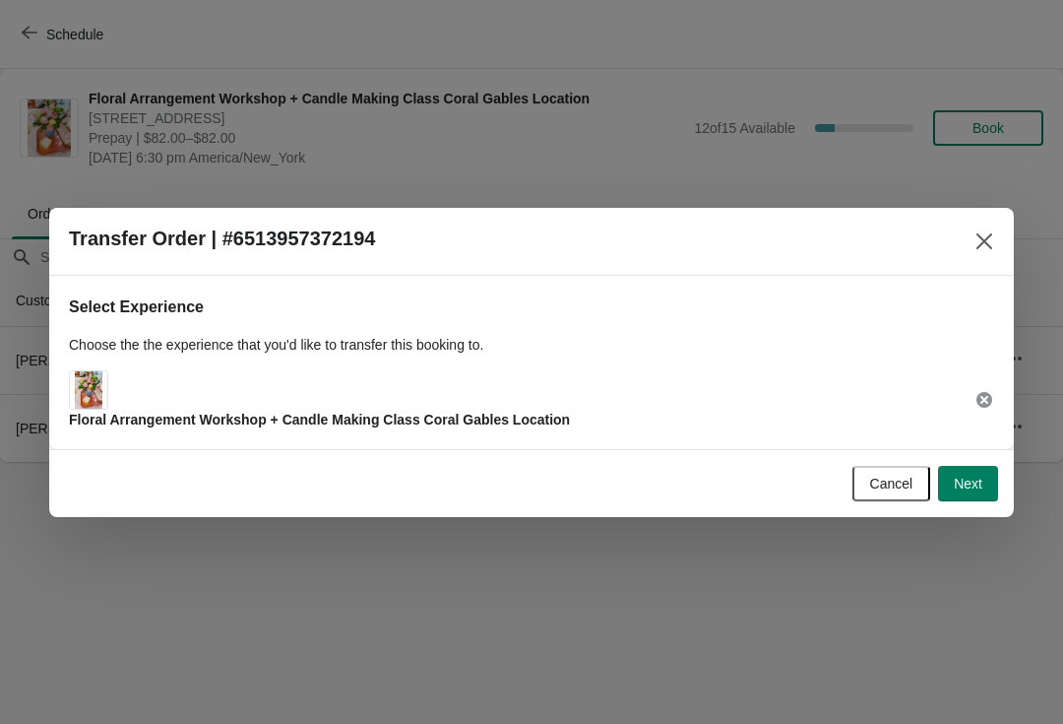
click at [968, 491] on span "Next" at bounding box center [968, 484] width 29 height 16
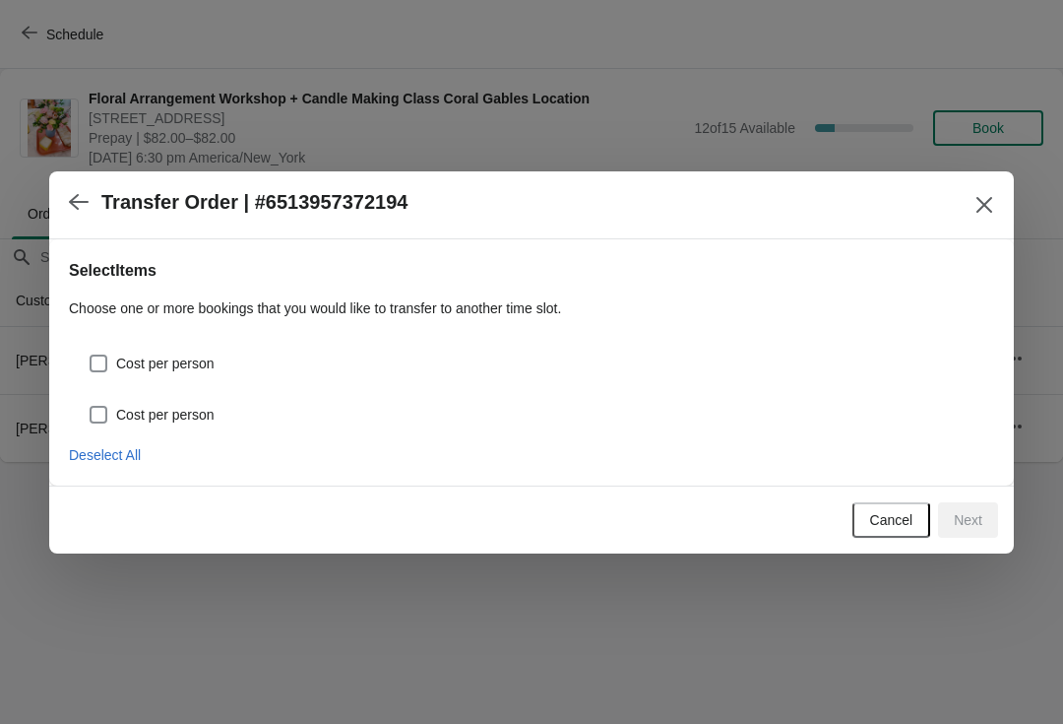
click at [156, 360] on span "Cost per person" at bounding box center [165, 363] width 98 height 20
click at [91, 355] on input "Cost per person" at bounding box center [90, 354] width 1 height 1
checkbox input "true"
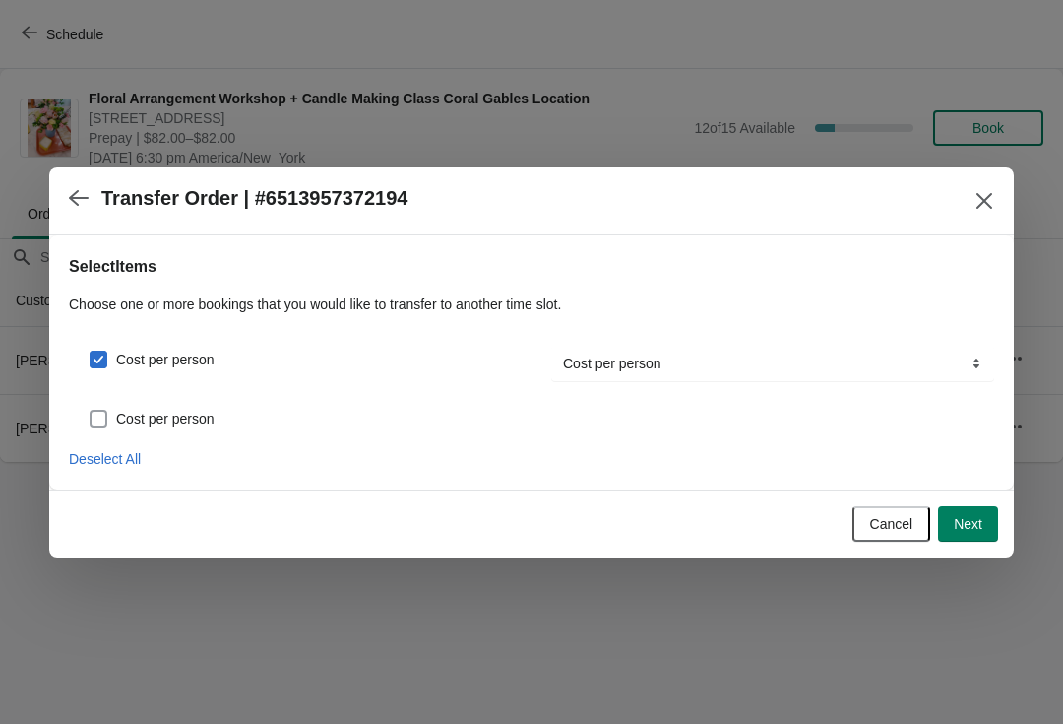
click at [158, 423] on span "Cost per person" at bounding box center [165, 419] width 98 height 20
click at [91, 411] on input "Cost per person" at bounding box center [90, 410] width 1 height 1
checkbox input "true"
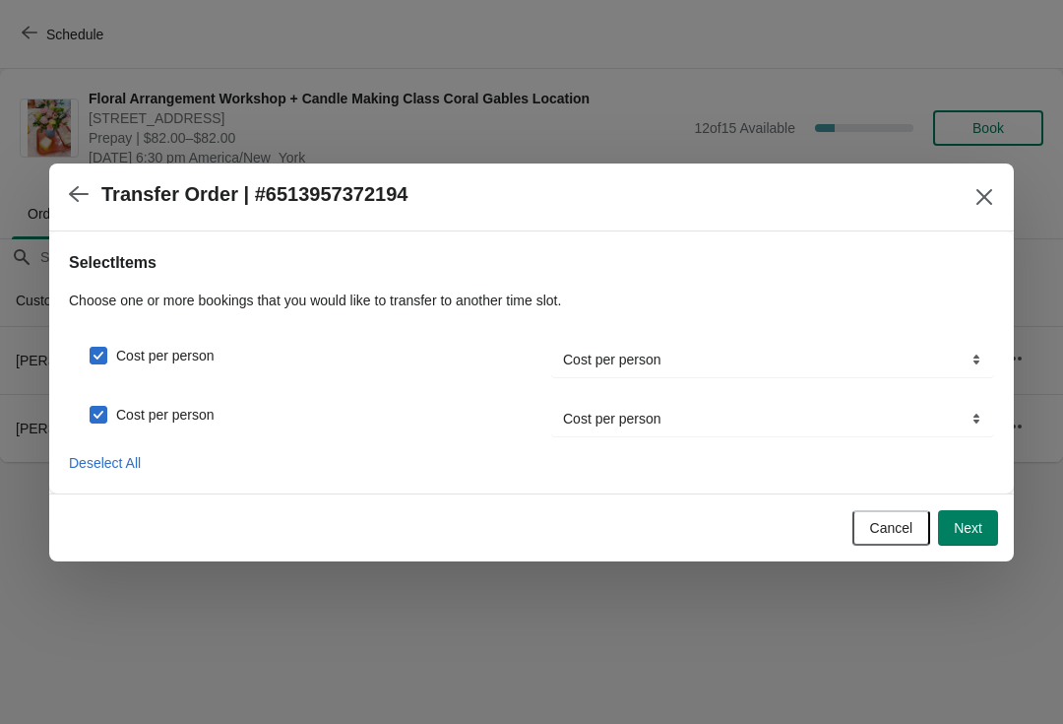
click at [978, 527] on span "Next" at bounding box center [968, 528] width 29 height 16
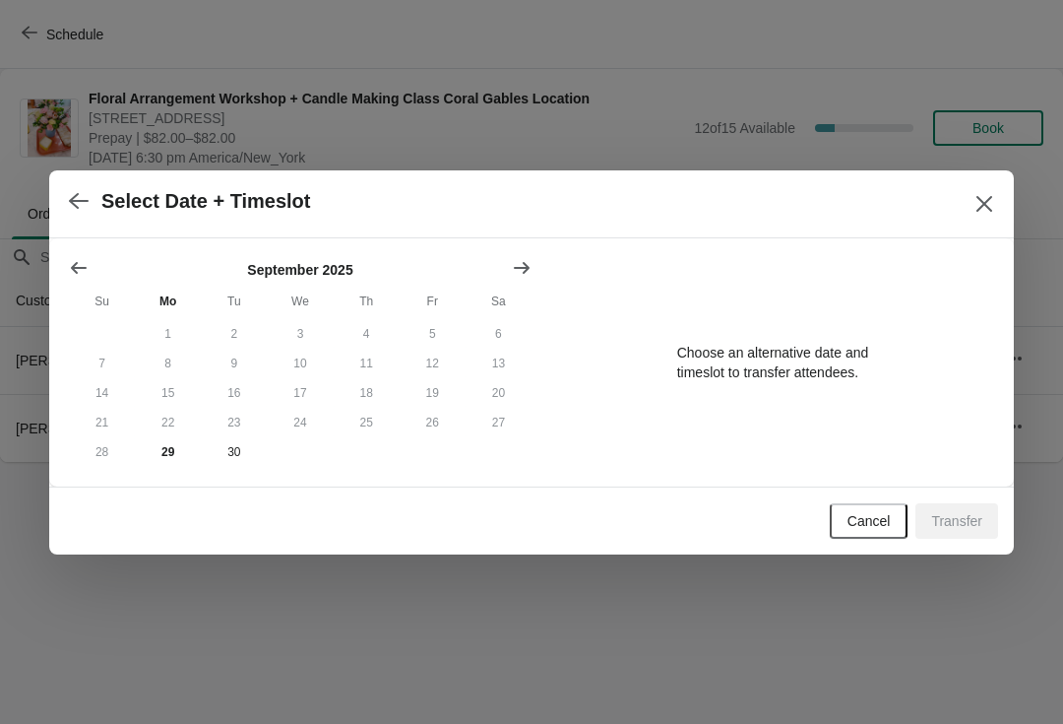
click at [528, 265] on icon "Show next month, October 2025" at bounding box center [522, 267] width 16 height 12
click at [297, 333] on button "1" at bounding box center [300, 334] width 66 height 30
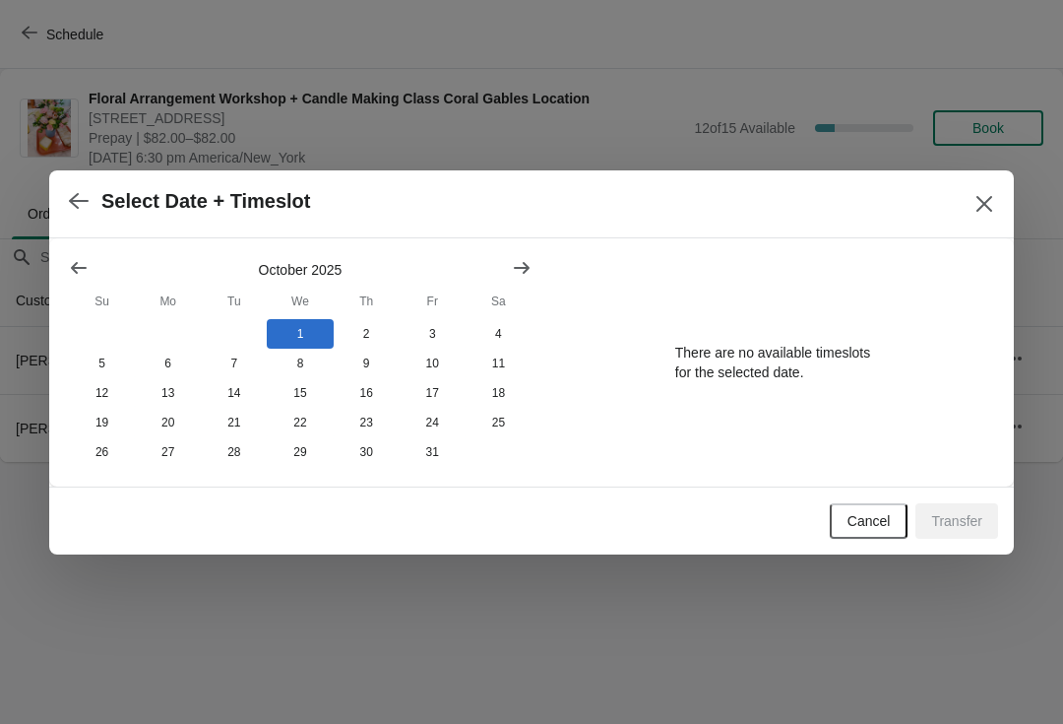
click at [77, 213] on button "button" at bounding box center [78, 201] width 35 height 38
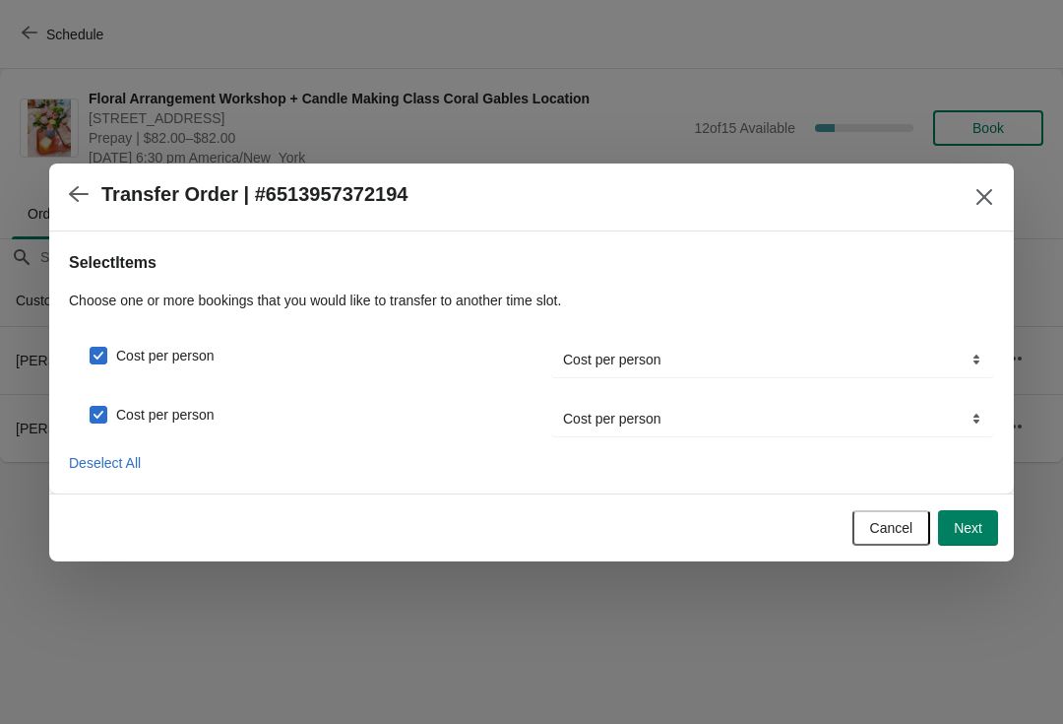
click at [70, 203] on icon "button" at bounding box center [79, 194] width 20 height 20
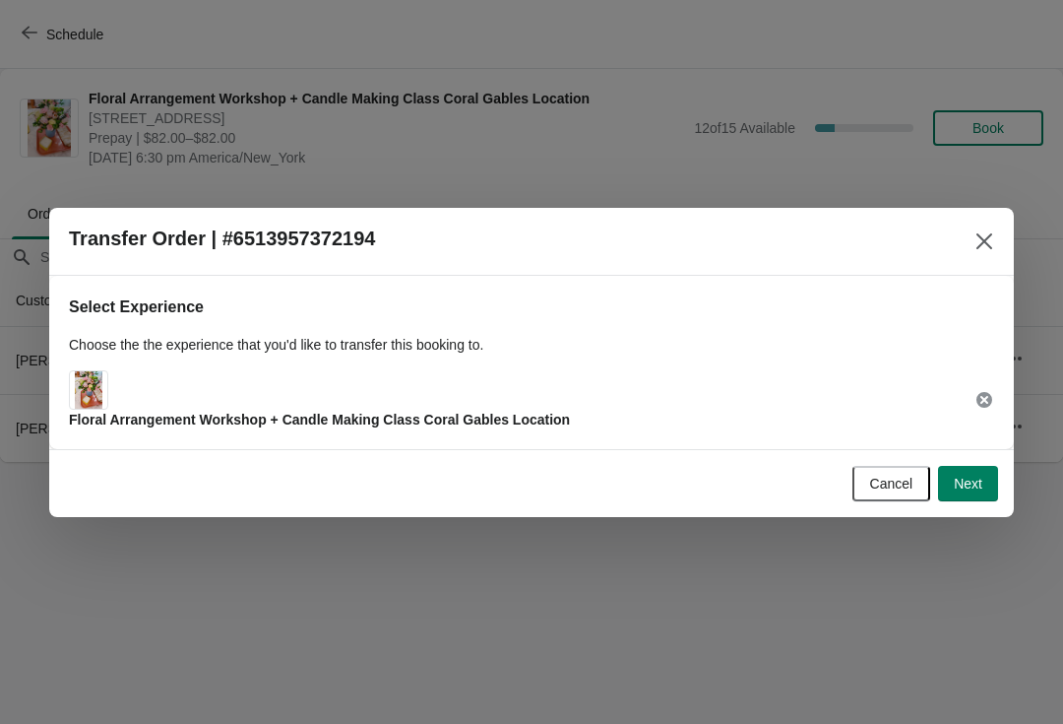
click at [985, 407] on icon at bounding box center [985, 400] width 16 height 16
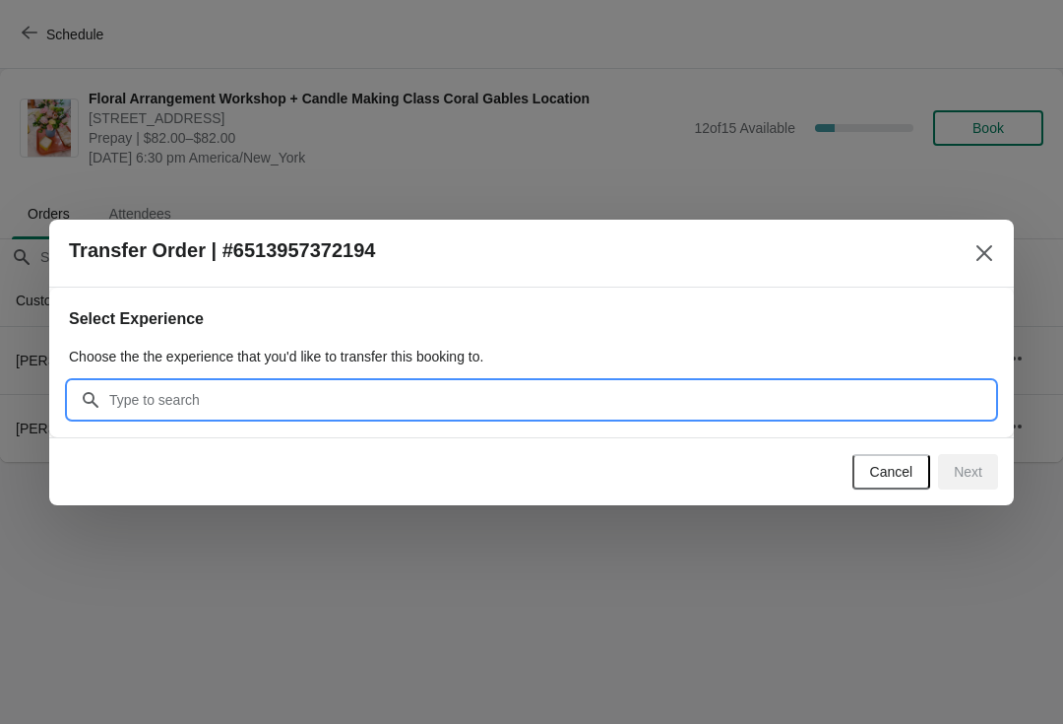
click at [168, 415] on input "Search" at bounding box center [551, 399] width 886 height 35
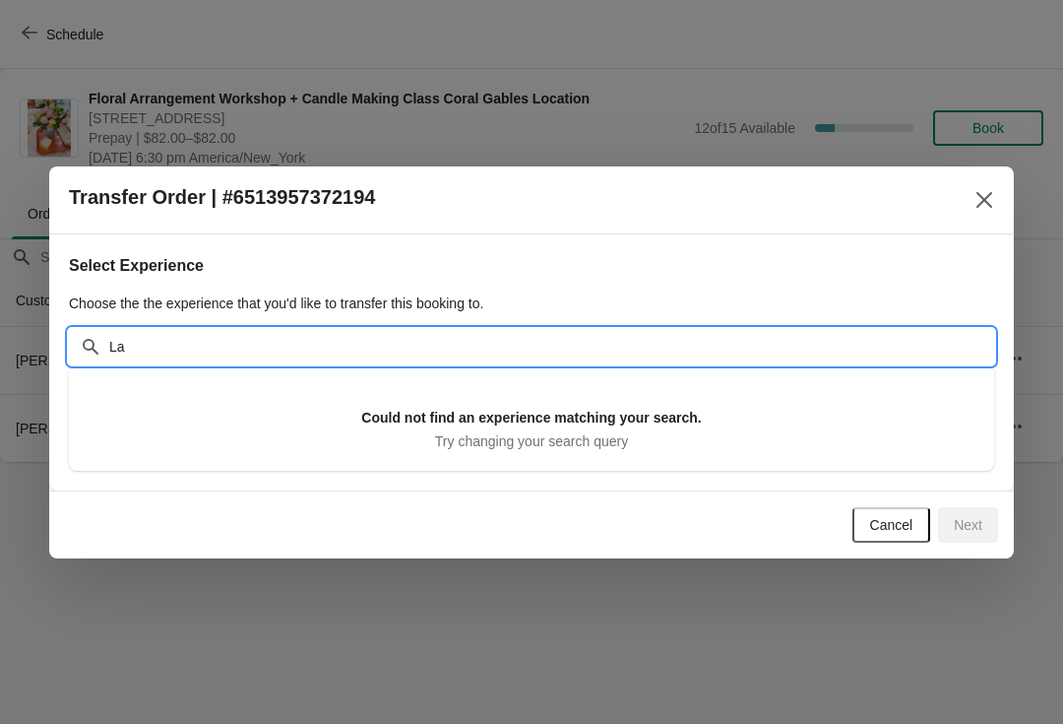
type input "L"
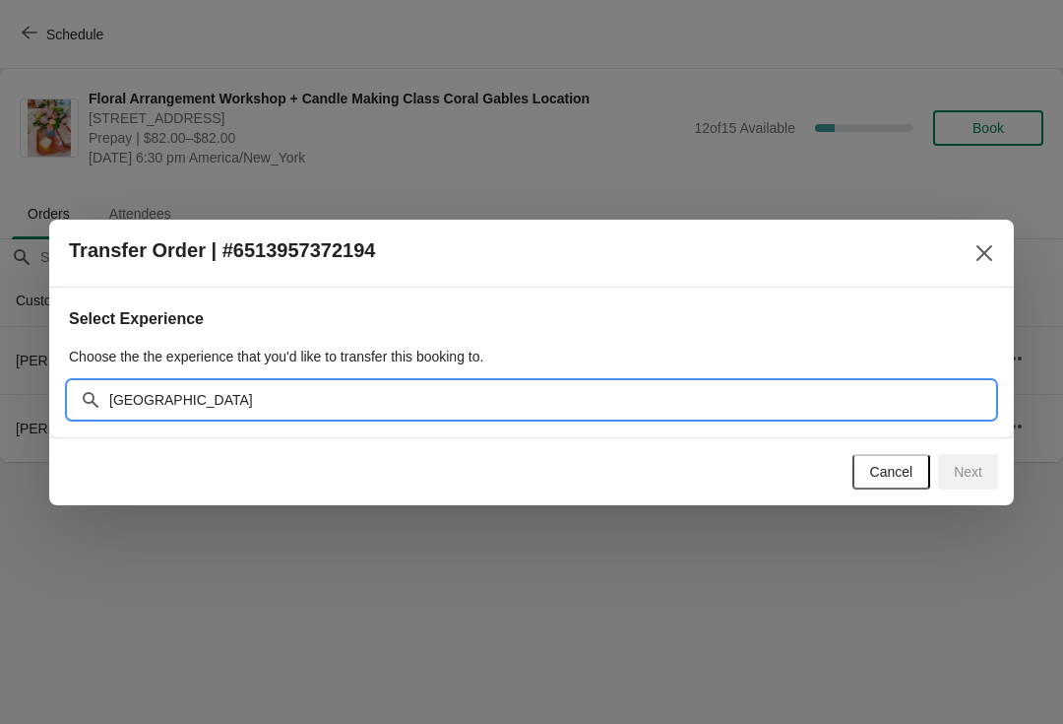
type input "[GEOGRAPHIC_DATA]"
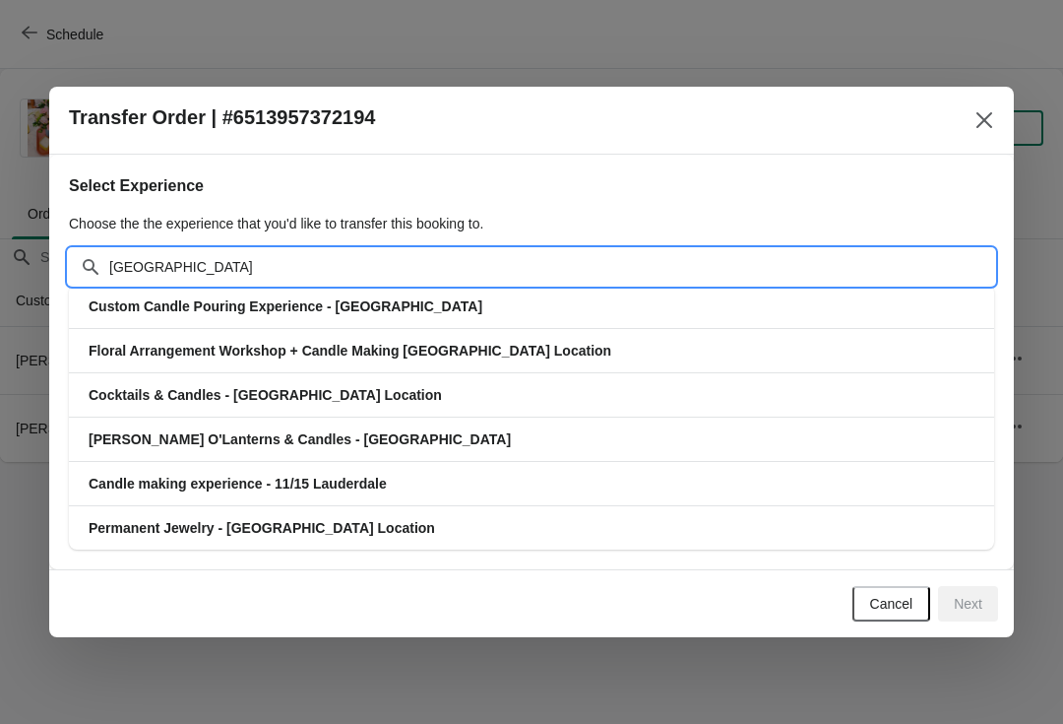
click at [633, 352] on h3 "Floral Arrangement Workshop + Candle Making [GEOGRAPHIC_DATA] Location" at bounding box center [532, 351] width 886 height 20
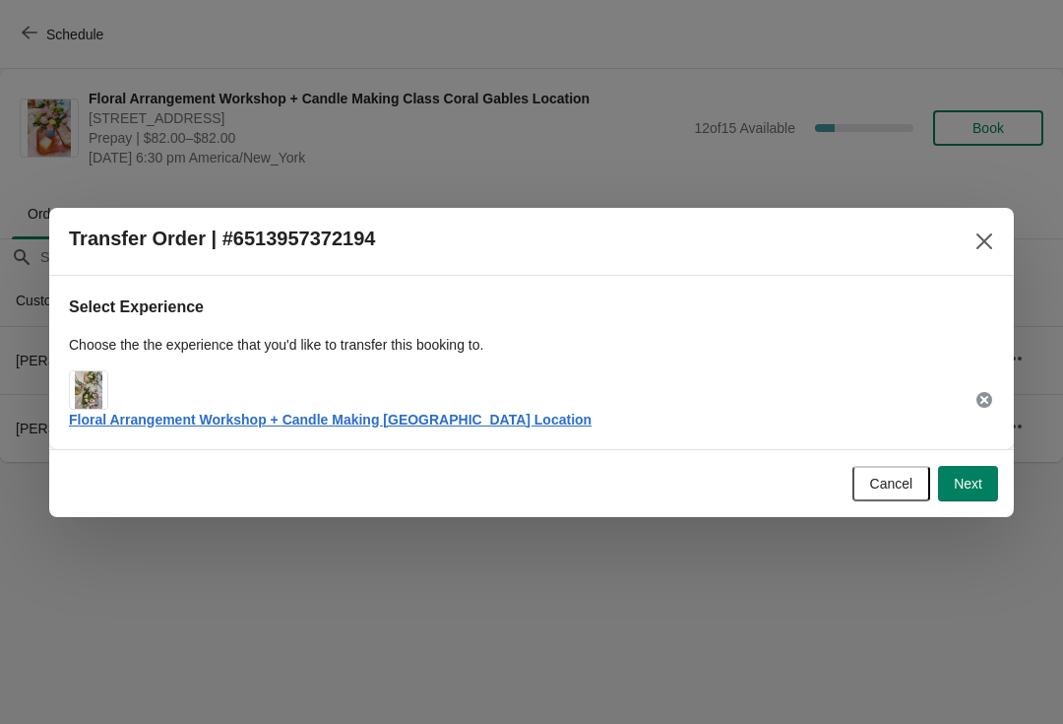
click at [978, 493] on button "Next" at bounding box center [968, 483] width 60 height 35
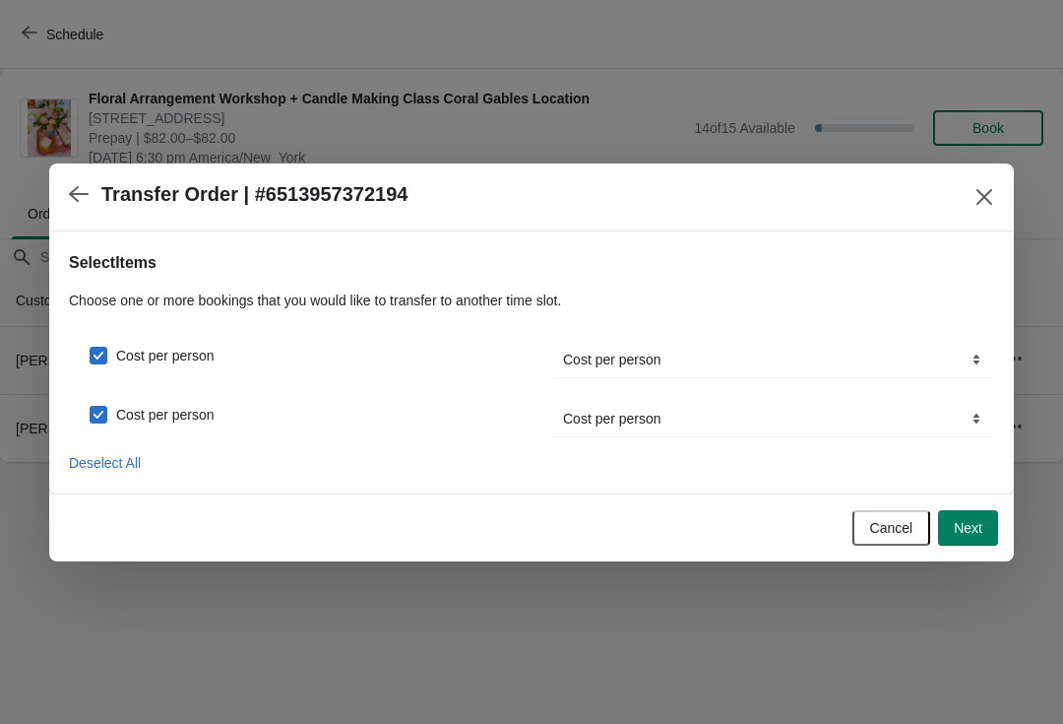
click at [972, 535] on span "Next" at bounding box center [968, 528] width 29 height 16
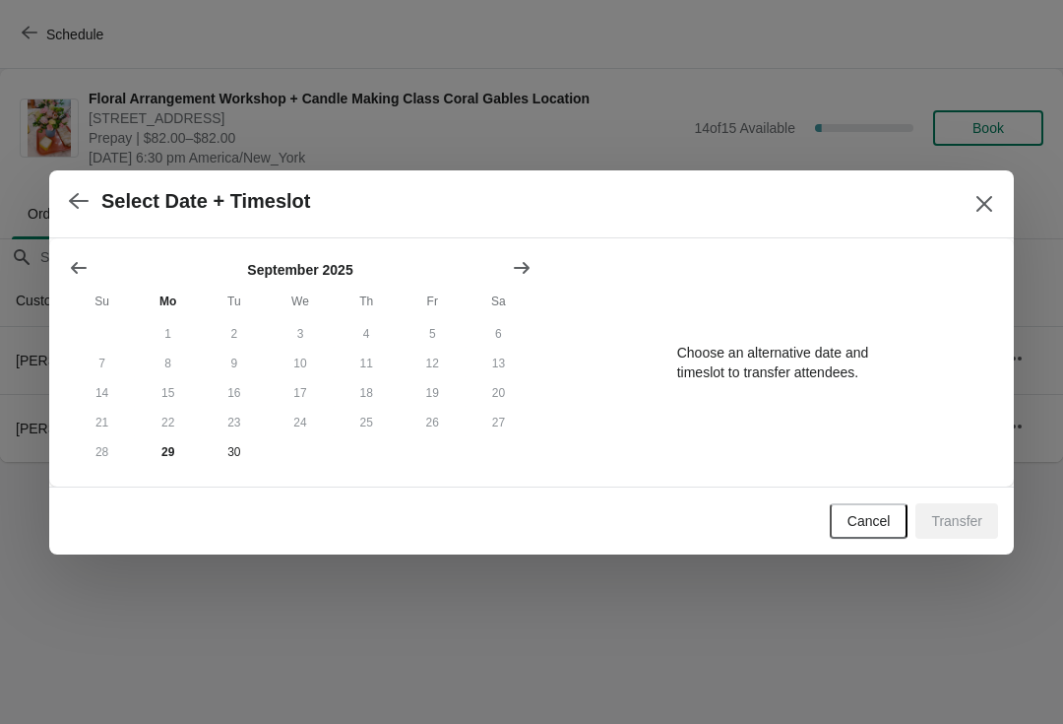
click at [537, 264] on button "Show next month, October 2025" at bounding box center [521, 267] width 35 height 35
click at [305, 331] on button "1" at bounding box center [300, 334] width 66 height 30
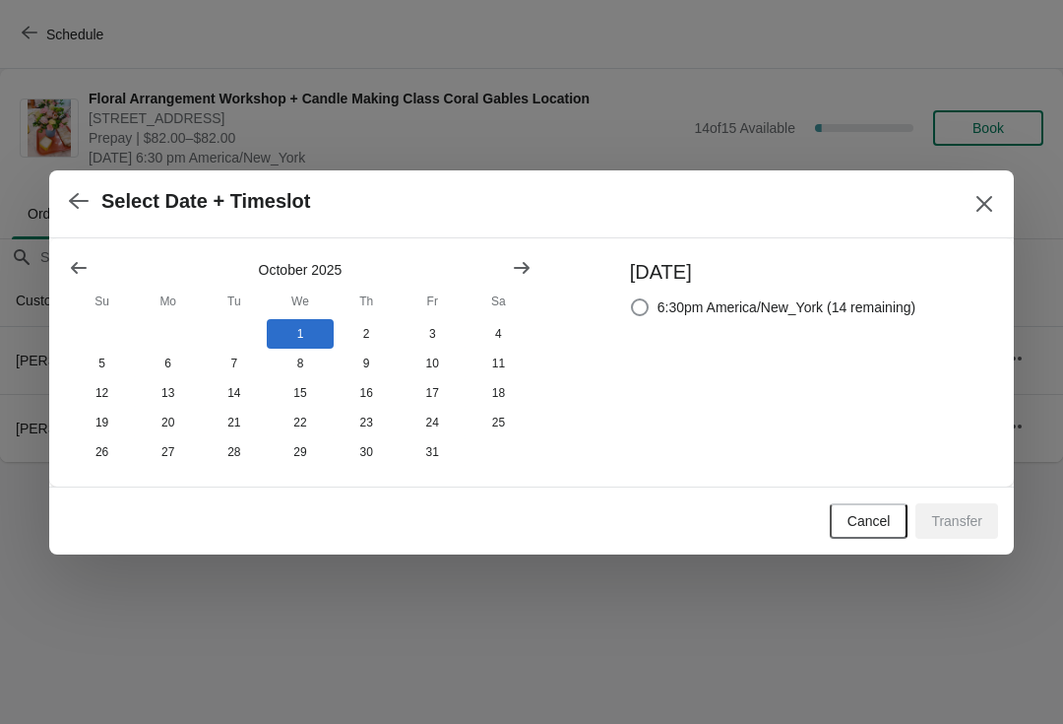
click at [644, 311] on span at bounding box center [640, 307] width 18 height 18
click at [632, 299] on input "6:30pm America/New_York (14 remaining)" at bounding box center [631, 298] width 1 height 1
radio input "true"
click at [952, 521] on span "Transfer" at bounding box center [956, 521] width 51 height 16
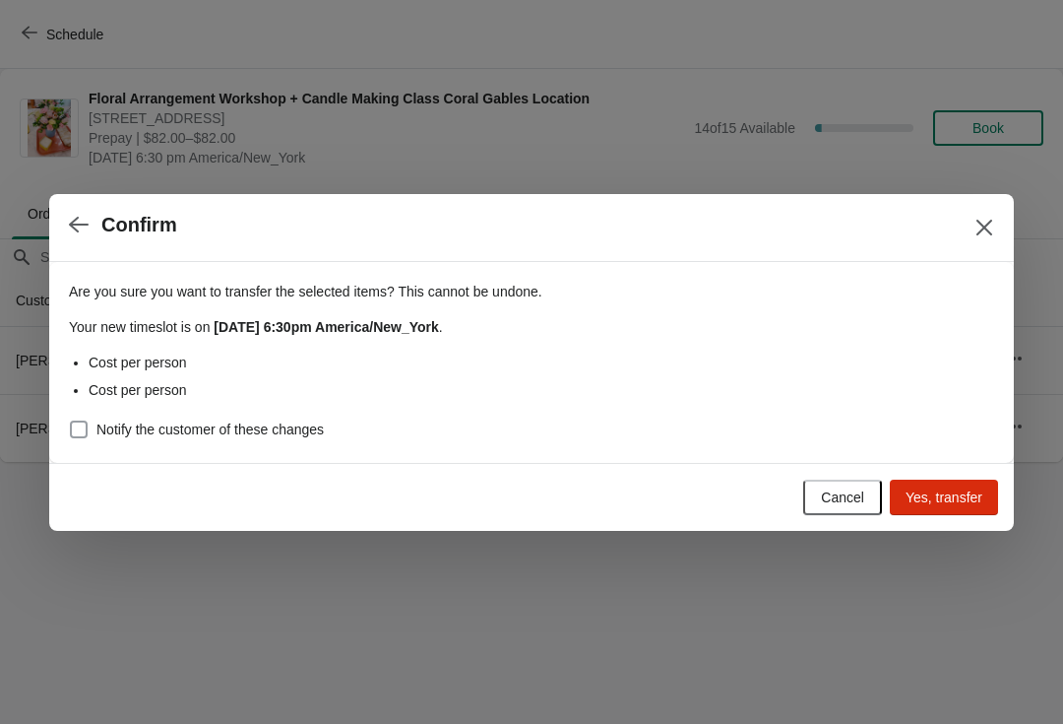
click at [263, 424] on span "Notify the customer of these changes" at bounding box center [209, 429] width 227 height 20
click at [71, 421] on input "Notify the customer of these changes" at bounding box center [70, 420] width 1 height 1
checkbox input "true"
click at [965, 504] on span "Yes, transfer" at bounding box center [944, 497] width 77 height 16
